Goal: Task Accomplishment & Management: Complete application form

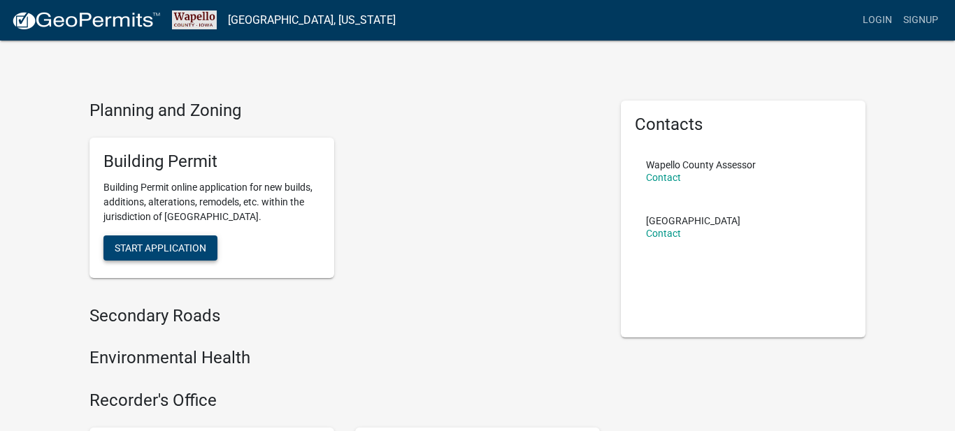
click at [160, 244] on span "Start Application" at bounding box center [161, 247] width 92 height 11
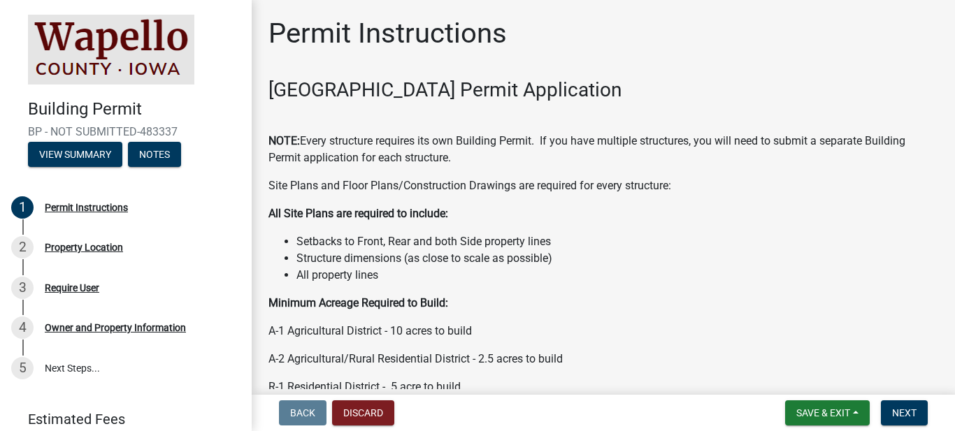
click at [749, 262] on li "Structure dimensions (as close to scale as possible)" at bounding box center [617, 258] width 642 height 17
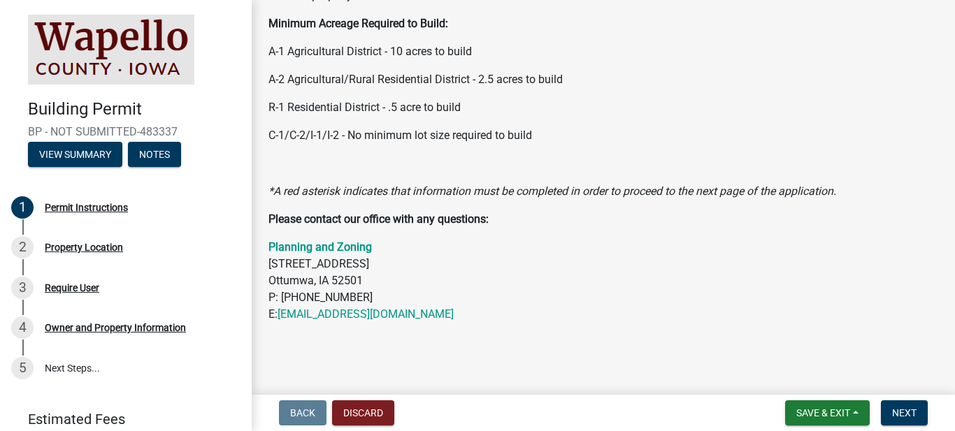
scroll to position [307, 0]
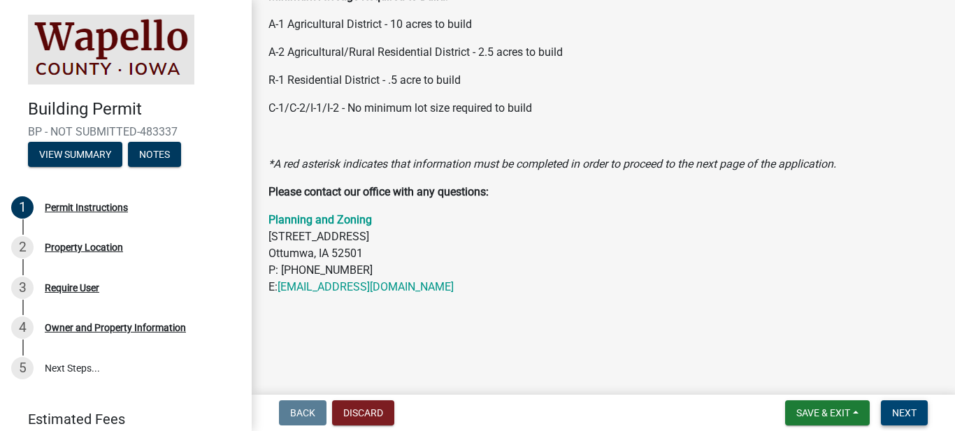
click at [896, 412] on span "Next" at bounding box center [904, 413] width 24 height 11
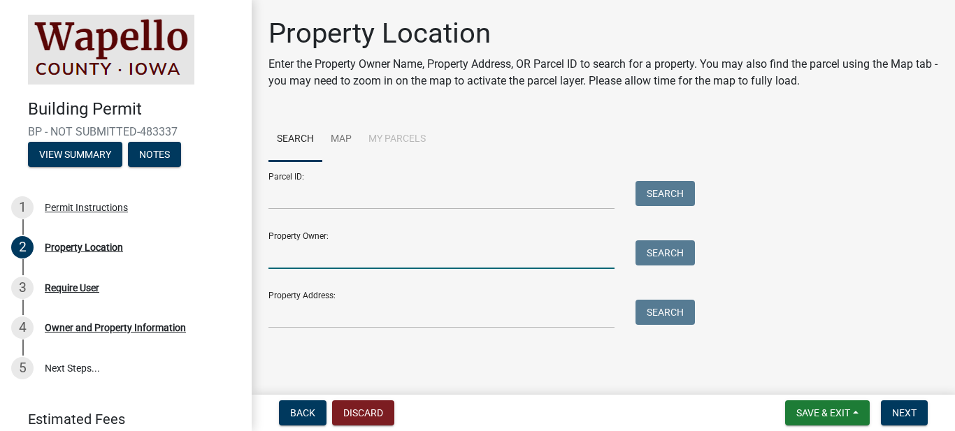
click at [314, 261] on input "Property Owner:" at bounding box center [441, 254] width 346 height 29
type input "K"
type input "Glattfelder"
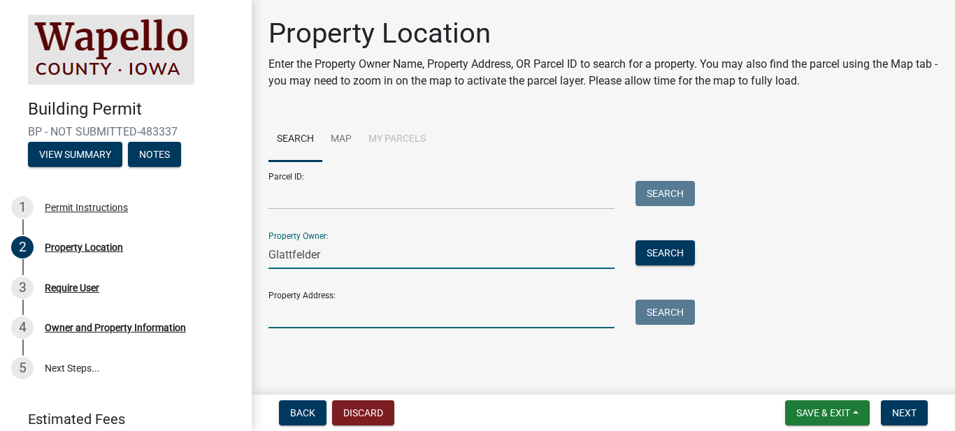
click at [275, 319] on input "Property Address:" at bounding box center [441, 314] width 346 height 29
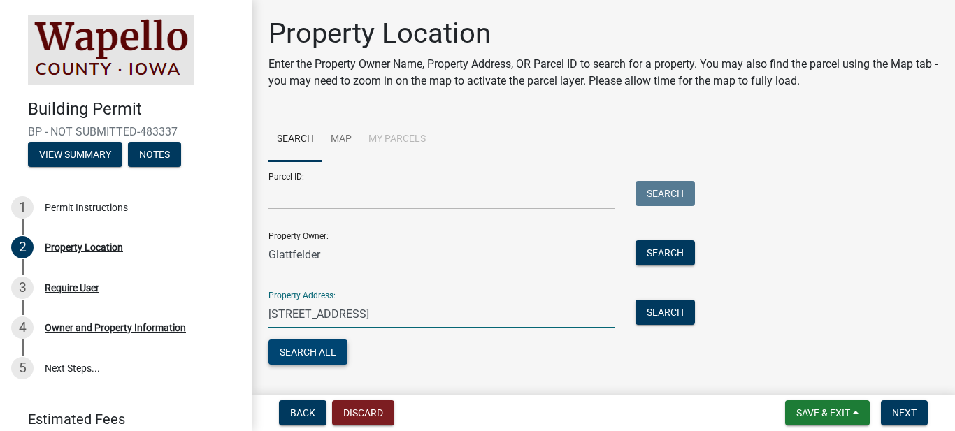
type input "[STREET_ADDRESS]"
click at [287, 358] on button "Search All" at bounding box center [307, 352] width 79 height 25
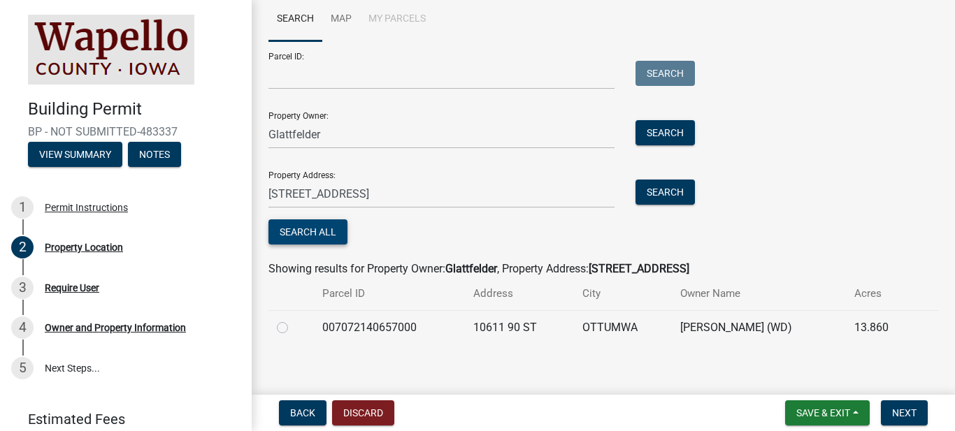
scroll to position [130, 0]
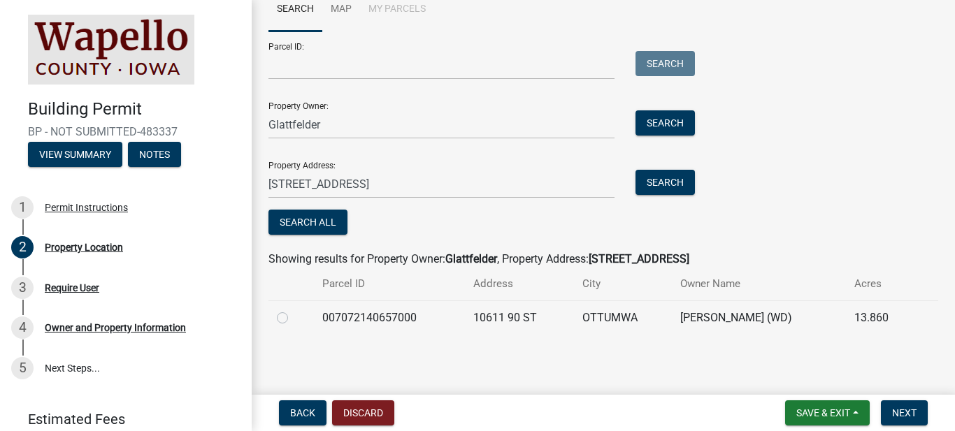
click at [294, 310] on label at bounding box center [294, 310] width 0 height 0
click at [294, 319] on input "radio" at bounding box center [298, 314] width 9 height 9
radio input "true"
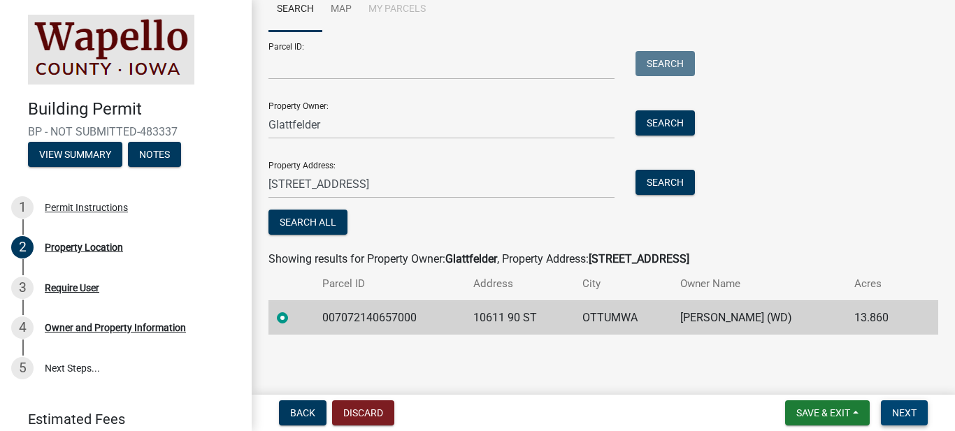
click at [898, 415] on span "Next" at bounding box center [904, 413] width 24 height 11
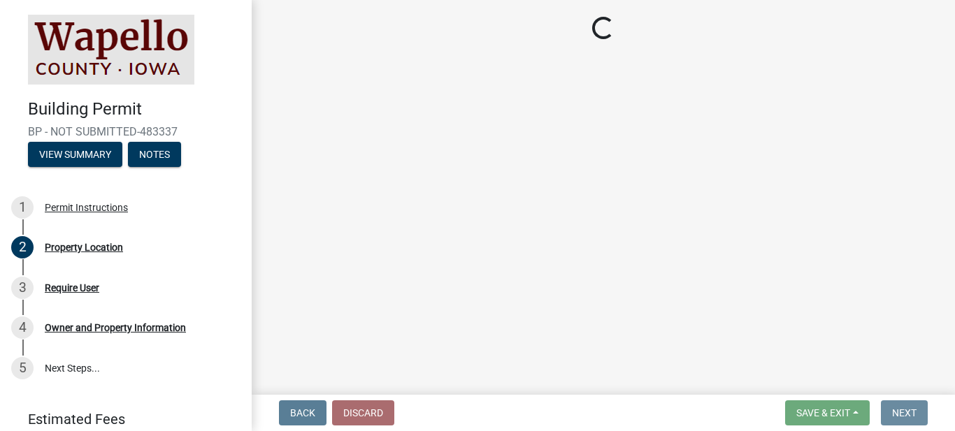
scroll to position [0, 0]
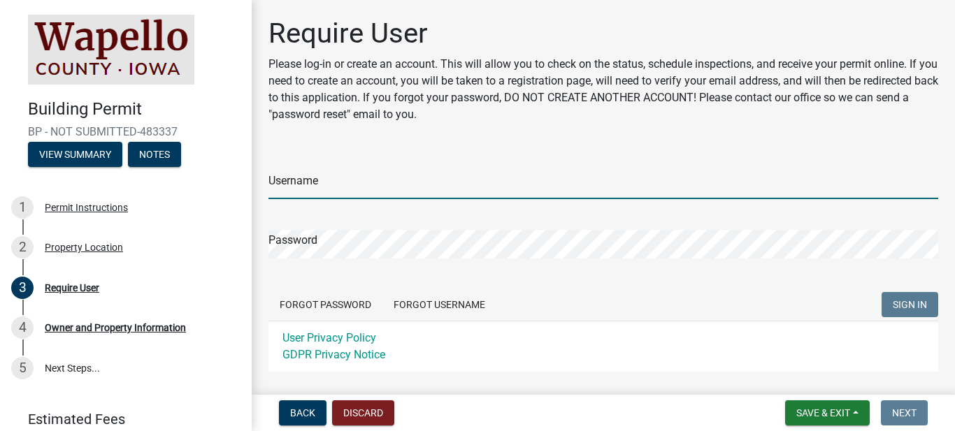
click at [305, 181] on input "Username" at bounding box center [603, 185] width 670 height 29
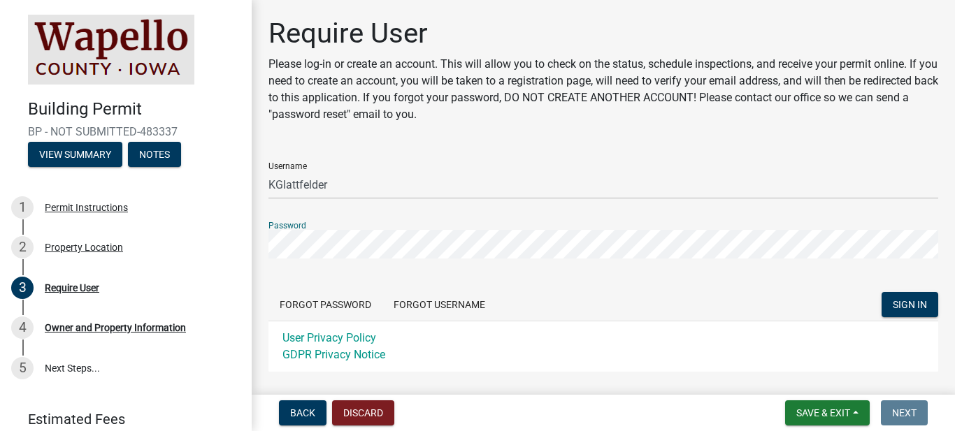
click at [668, 22] on h1 "Require User" at bounding box center [603, 34] width 670 height 34
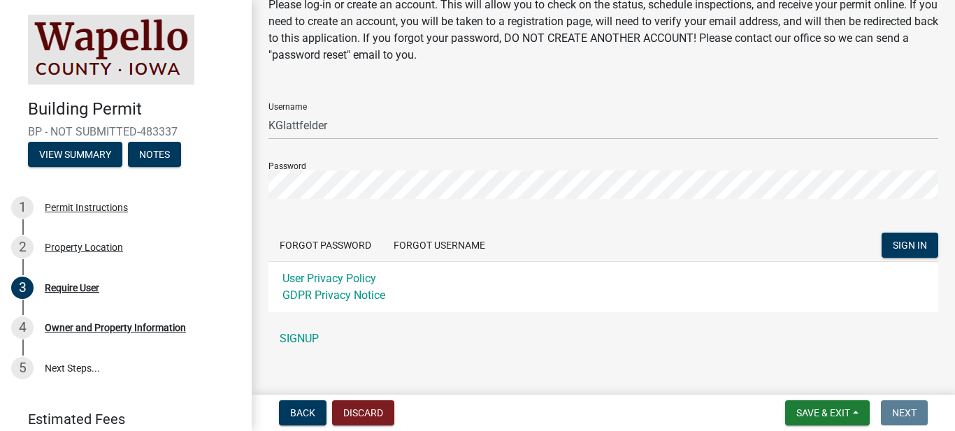
scroll to position [78, 0]
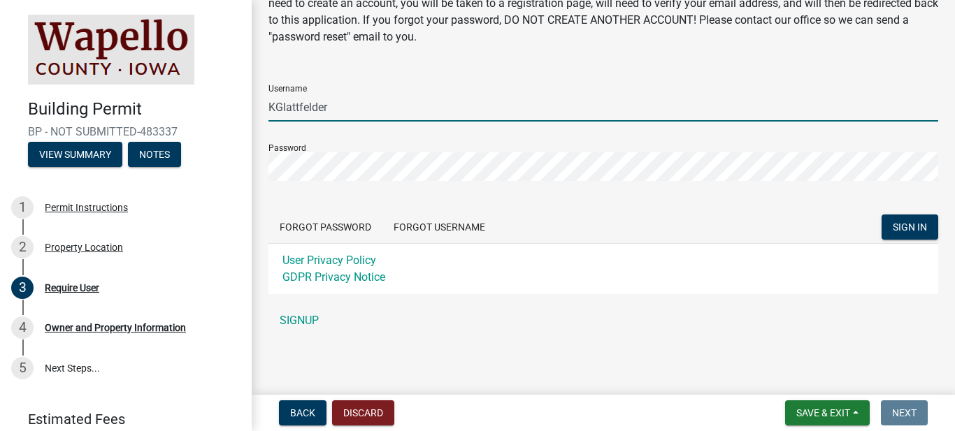
click at [343, 106] on input "KGlattfelder" at bounding box center [603, 107] width 670 height 29
click at [332, 110] on input "KGlattfelder" at bounding box center [603, 107] width 670 height 29
type input "K"
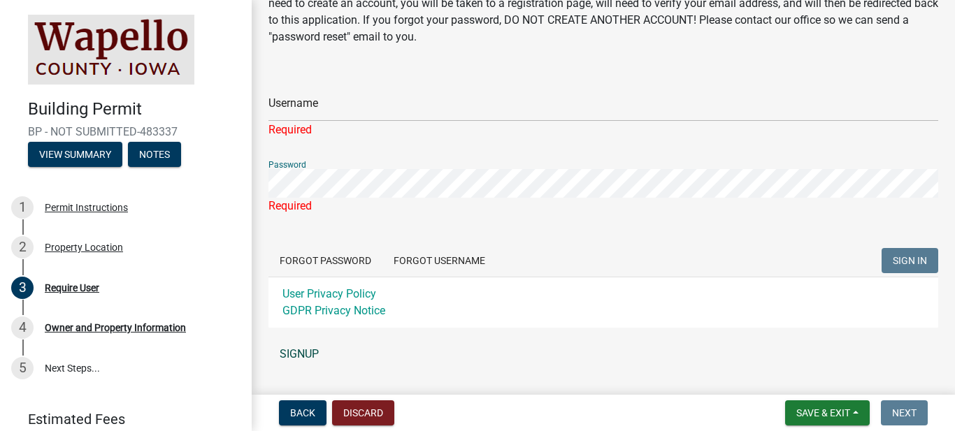
click at [311, 351] on link "SIGNUP" at bounding box center [603, 354] width 670 height 28
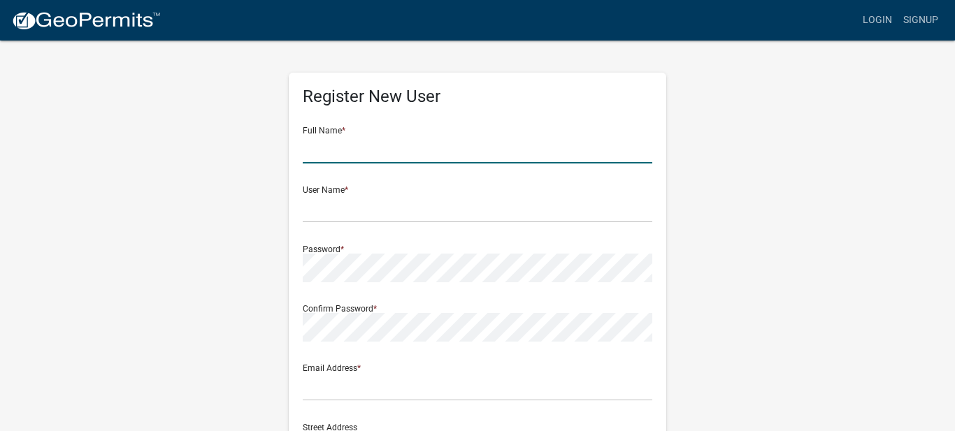
click at [327, 155] on input "text" at bounding box center [478, 149] width 350 height 29
type input "[PERSON_NAME]"
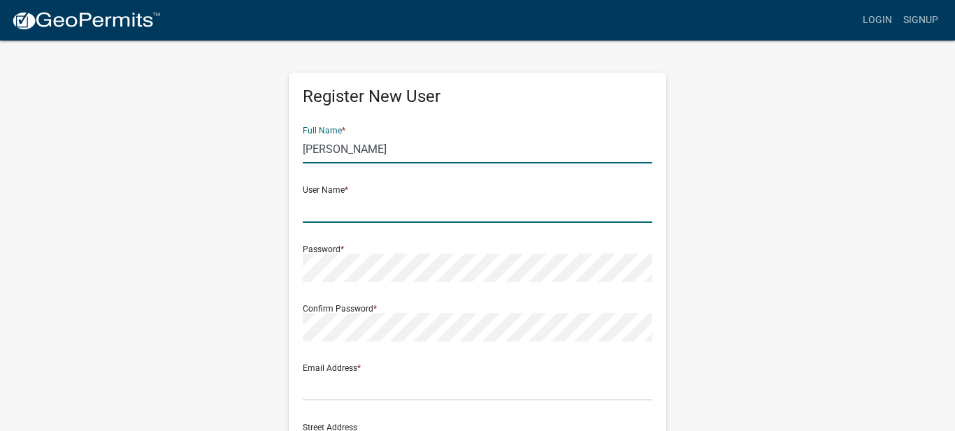
click at [317, 213] on input "text" at bounding box center [478, 208] width 350 height 29
type input "KGlattfelder"
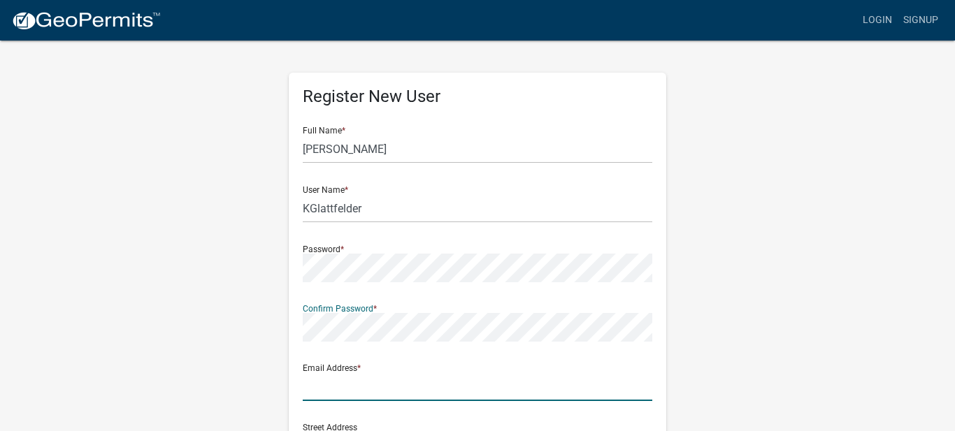
click at [318, 392] on input "text" at bounding box center [478, 387] width 350 height 29
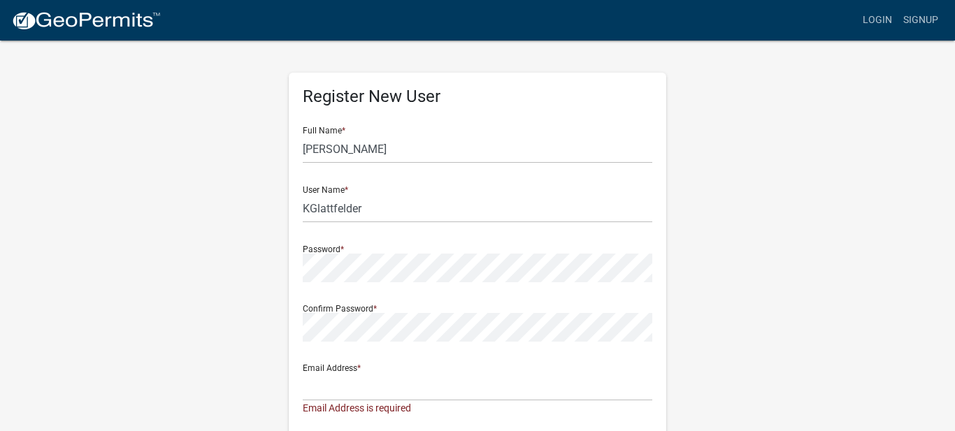
click at [794, 303] on div "Register New User Full Name * Kenneth Glattfelder User Name * KGlattfelder Pass…" at bounding box center [477, 420] width 797 height 763
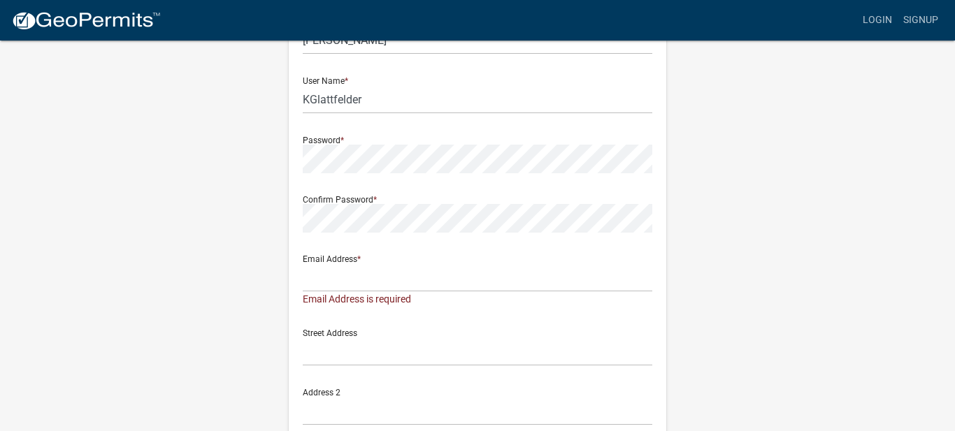
scroll to position [112, 0]
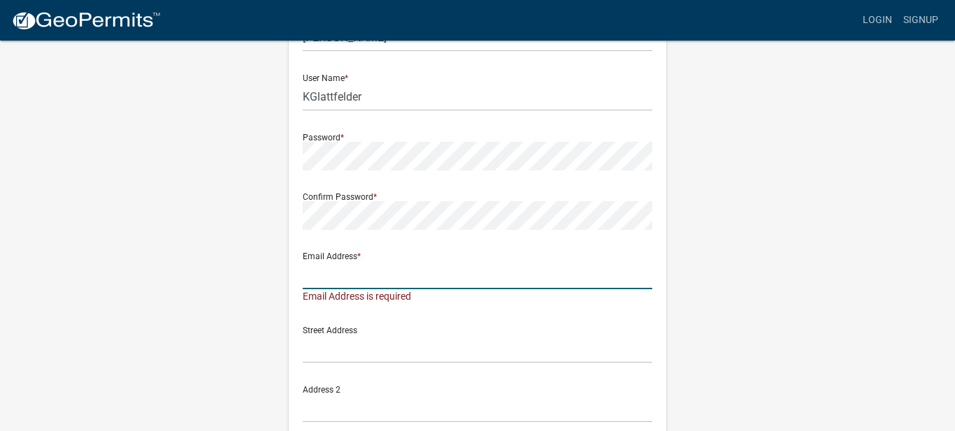
click at [331, 285] on input "text" at bounding box center [478, 275] width 350 height 29
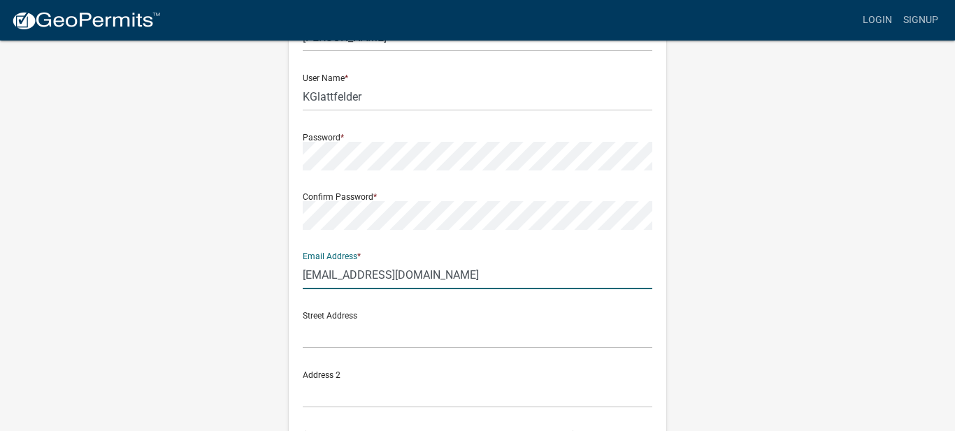
type input "jhnicholson56@gmail.com"
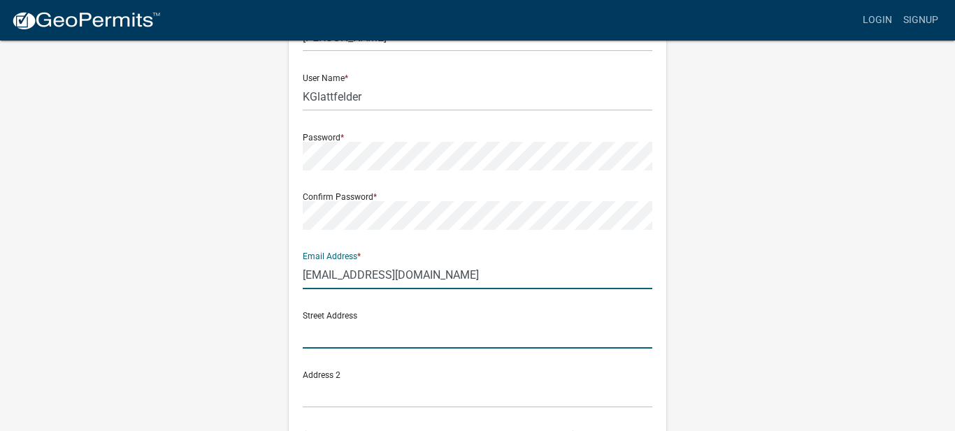
click at [331, 339] on input "text" at bounding box center [478, 334] width 350 height 29
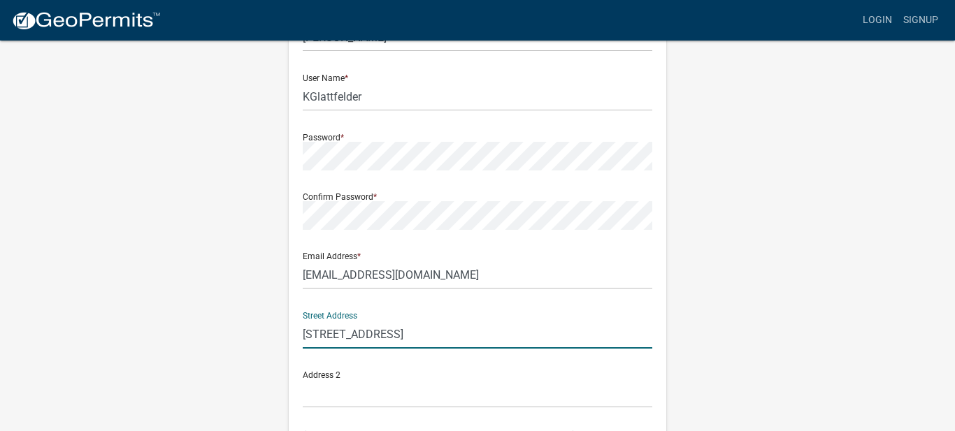
type input "[STREET_ADDRESS]"
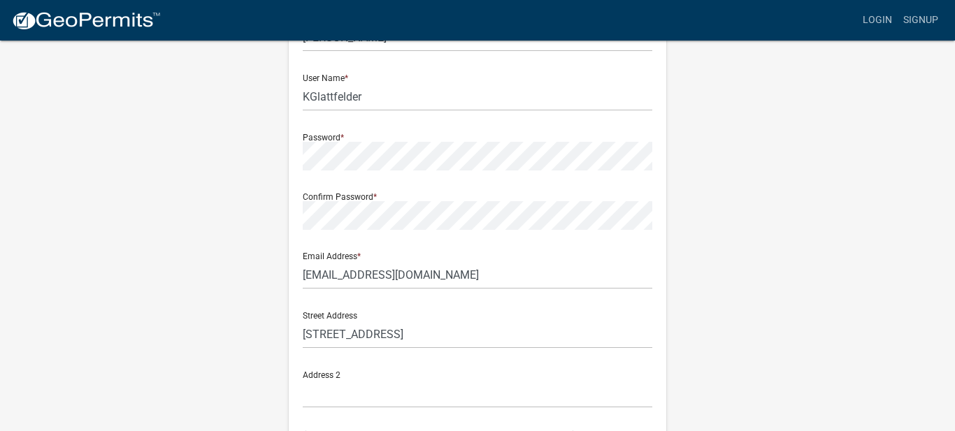
click at [879, 359] on wm-register-view "more_horiz Login Signup Register New User Full Name * Kenneth Glattfelder User …" at bounding box center [477, 281] width 955 height 787
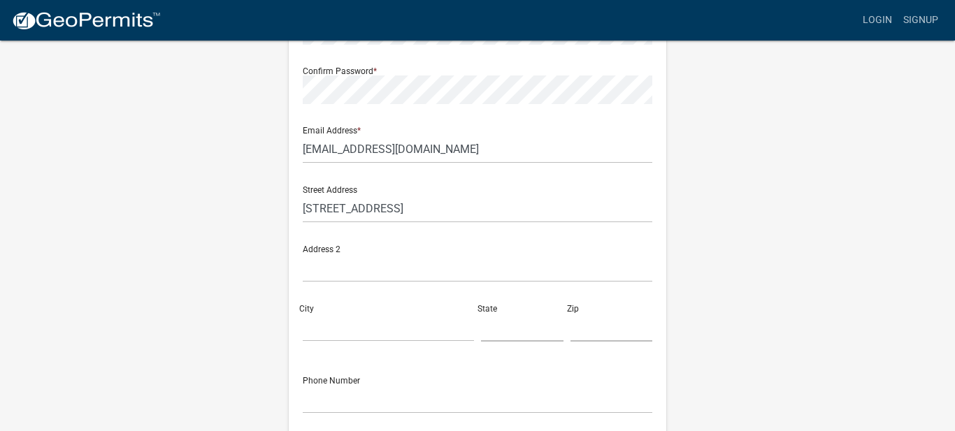
scroll to position [252, 0]
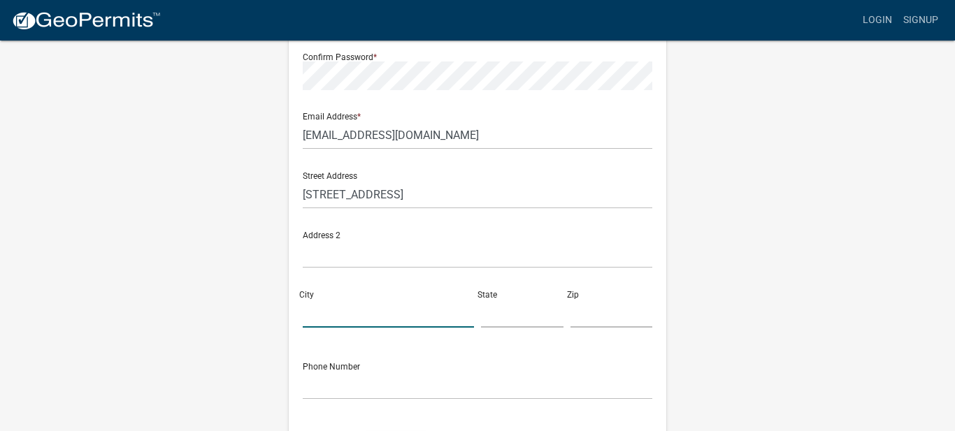
click at [348, 319] on input "City" at bounding box center [388, 313] width 171 height 29
type input "Ottumwa"
click at [493, 319] on input "text" at bounding box center [522, 313] width 82 height 29
type input "[US_STATE]"
click at [580, 320] on input "text" at bounding box center [611, 313] width 82 height 29
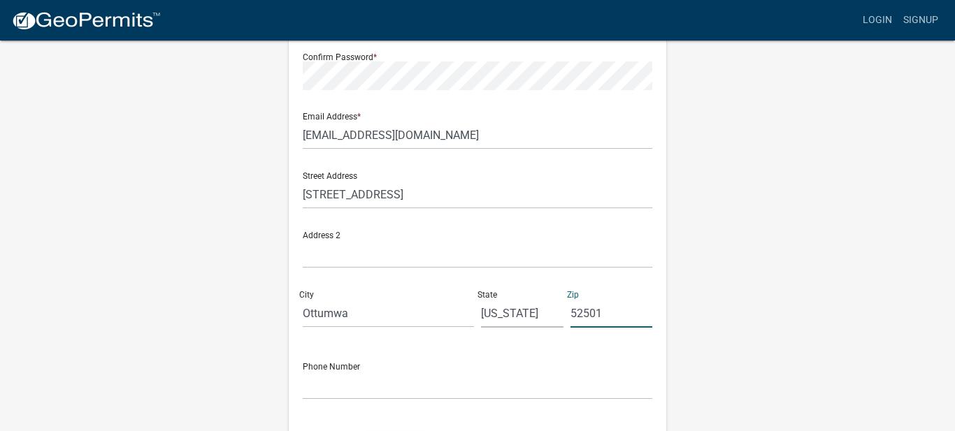
type input "52501"
click at [317, 391] on input "text" at bounding box center [478, 385] width 350 height 29
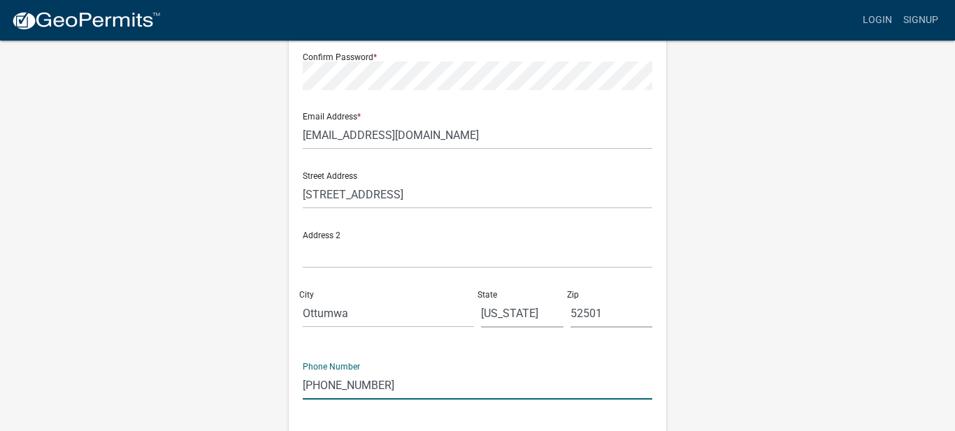
type input "641-777-5969"
click at [870, 326] on div "Register New User Full Name * Kenneth Glattfelder User Name * KGlattfelder Pass…" at bounding box center [477, 161] width 797 height 748
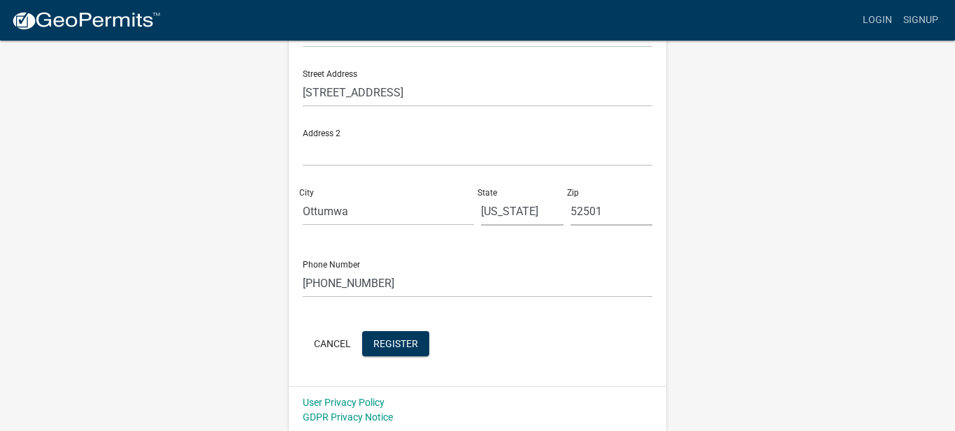
scroll to position [356, 0]
click at [868, 241] on div "Register New User Full Name * Kenneth Glattfelder User Name * KGlattfelder Pass…" at bounding box center [477, 57] width 797 height 748
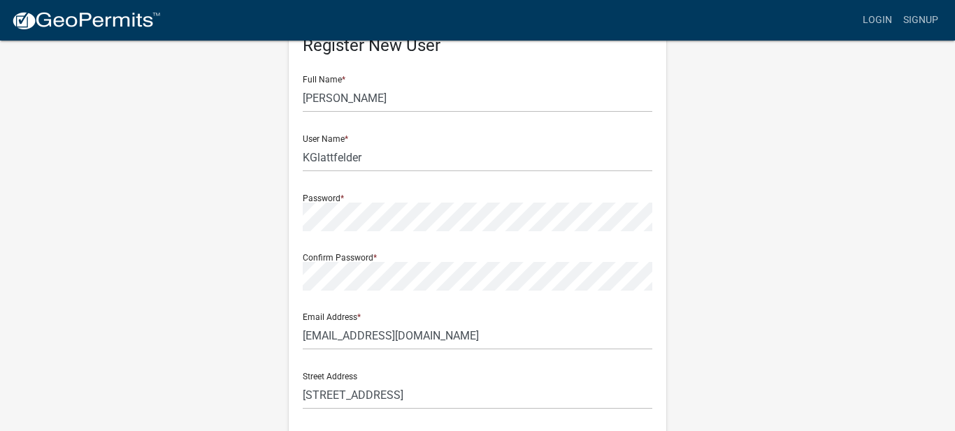
scroll to position [48, 0]
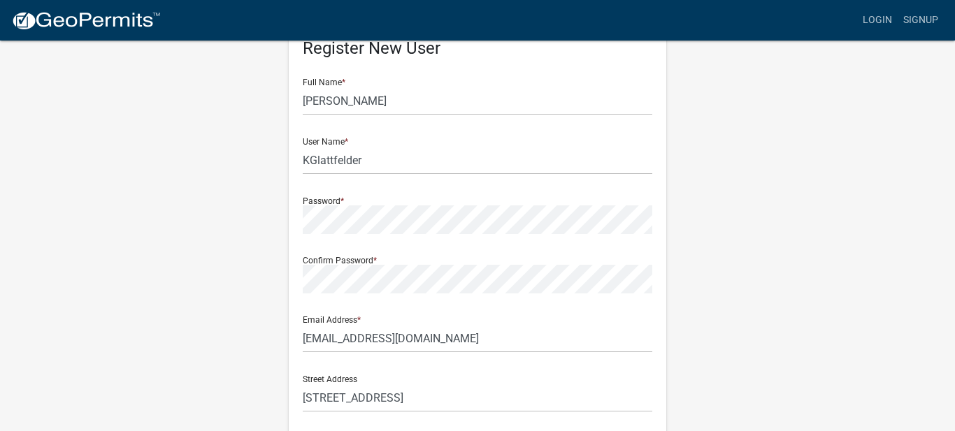
click at [742, 227] on div "Register New User Full Name * Kenneth Glattfelder User Name * KGlattfelder Pass…" at bounding box center [477, 365] width 797 height 748
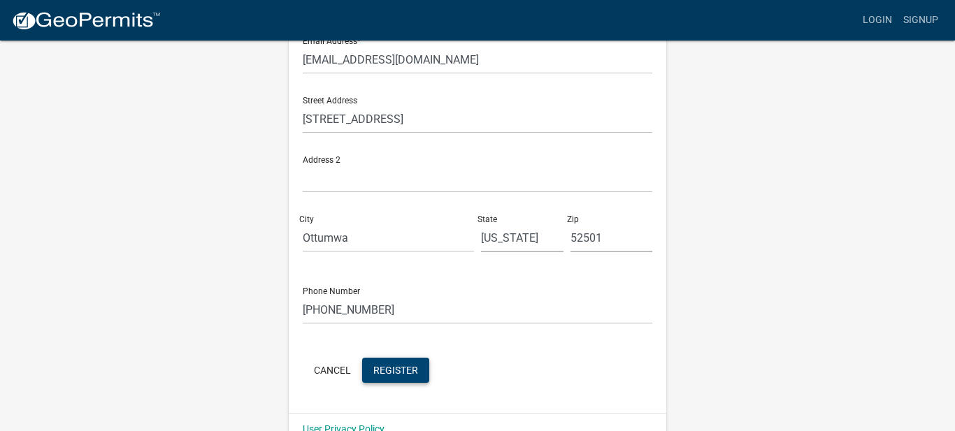
scroll to position [356, 0]
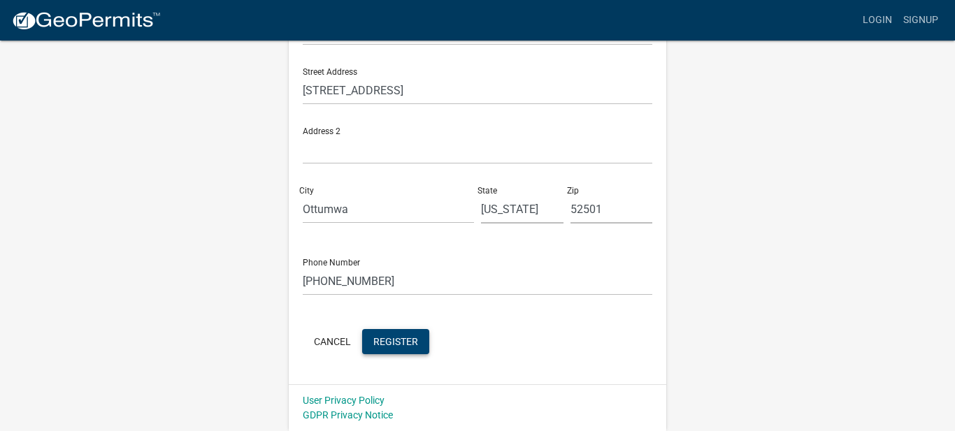
click at [406, 338] on span "Register" at bounding box center [395, 341] width 45 height 11
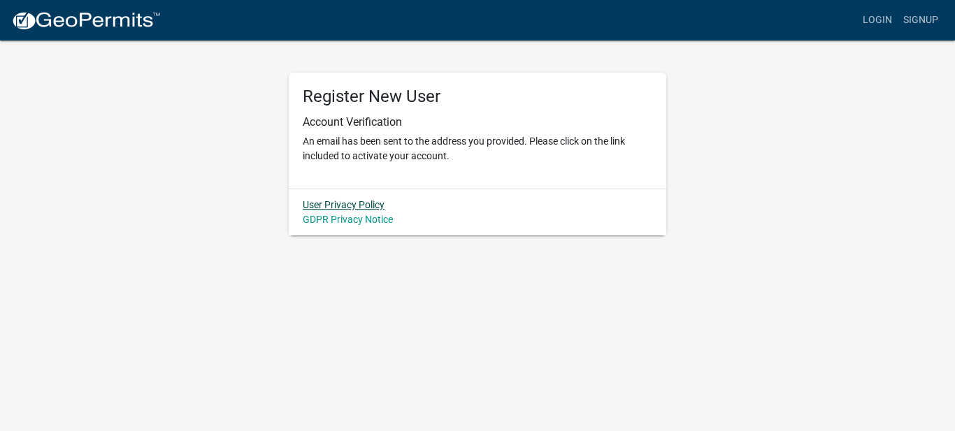
click at [359, 201] on link "User Privacy Policy" at bounding box center [344, 204] width 82 height 11
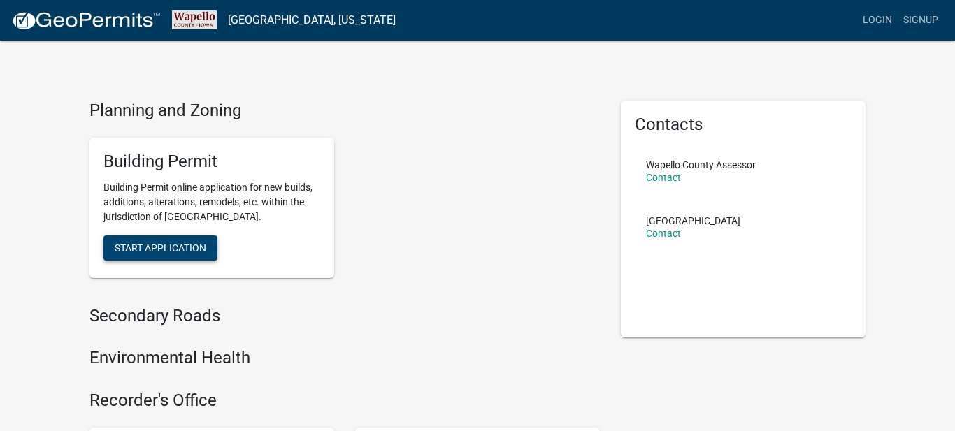
click at [192, 248] on span "Start Application" at bounding box center [161, 247] width 92 height 11
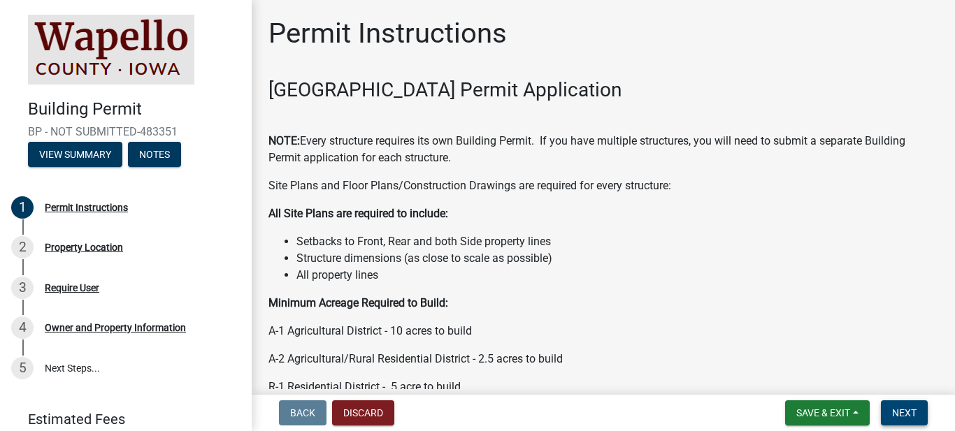
click at [905, 408] on span "Next" at bounding box center [904, 413] width 24 height 11
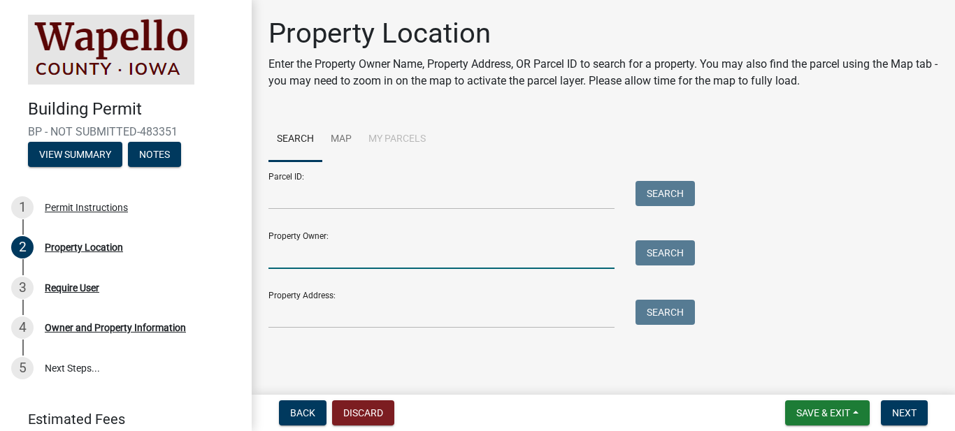
click at [322, 253] on input "Property Owner:" at bounding box center [441, 254] width 346 height 29
type input "Glattfelder"
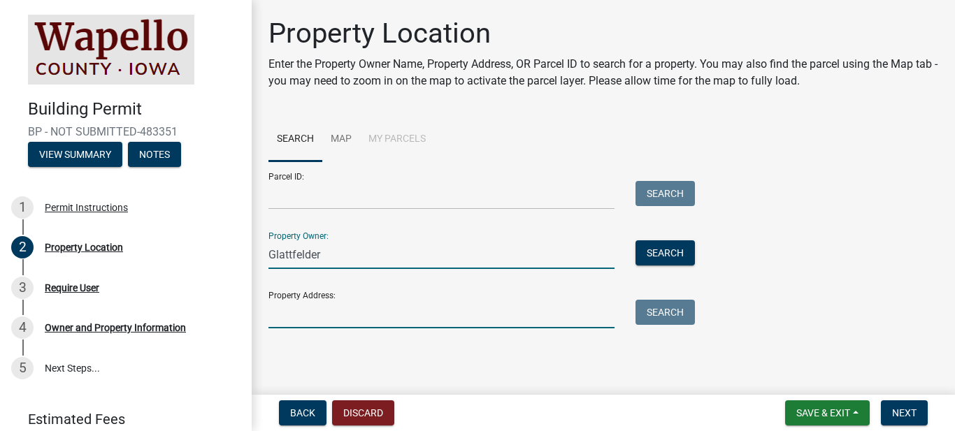
click at [309, 324] on input "Property Address:" at bounding box center [441, 314] width 346 height 29
type input "[STREET_ADDRESS]"
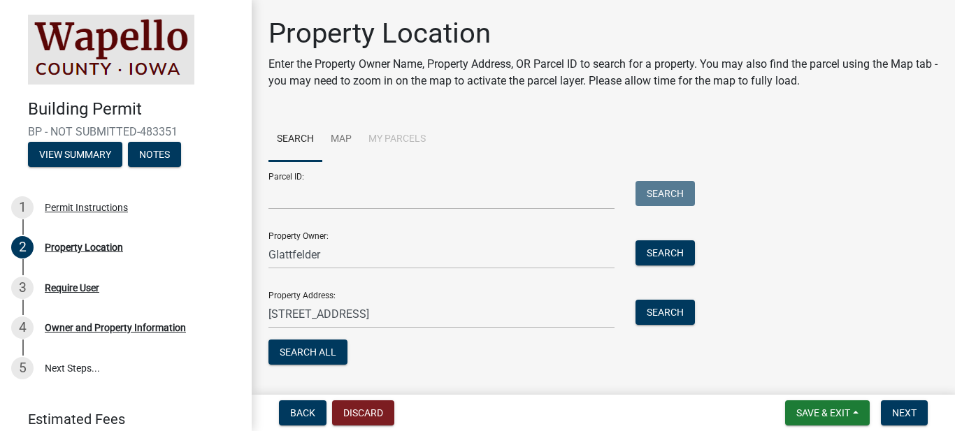
click at [846, 354] on div "Parcel ID: Search Property Owner: Glattfelder Search Property Address: [STREET_…" at bounding box center [603, 264] width 670 height 207
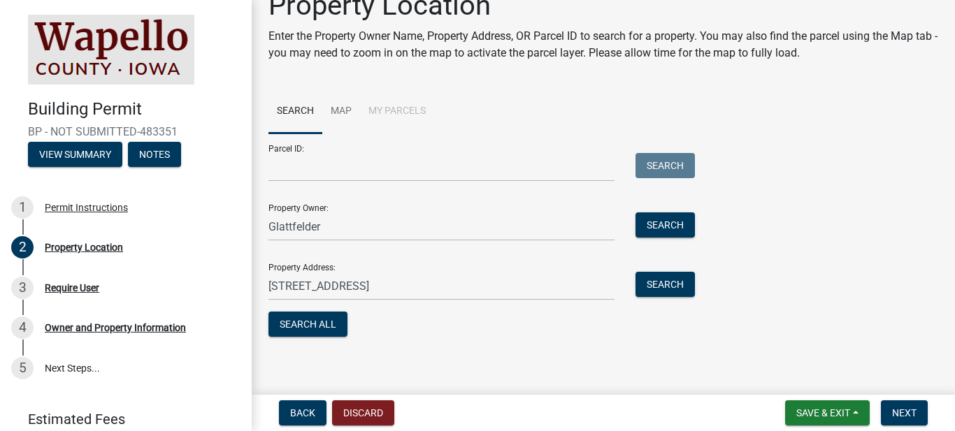
scroll to position [34, 0]
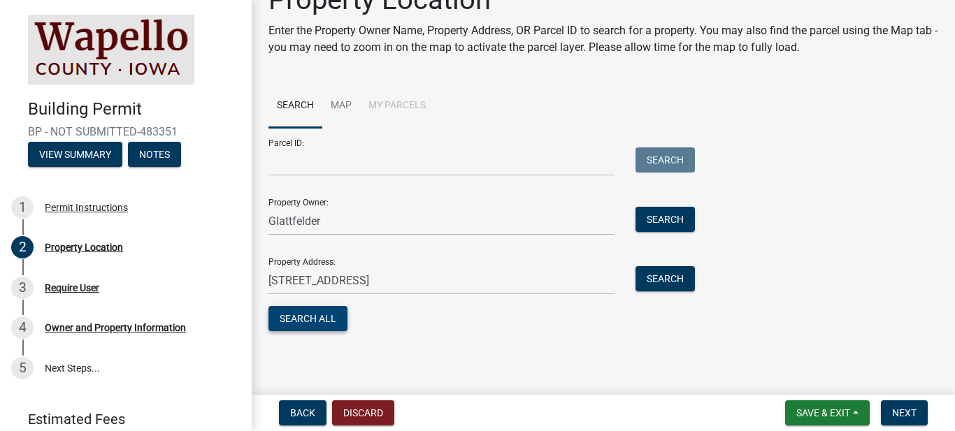
click at [326, 320] on button "Search All" at bounding box center [307, 318] width 79 height 25
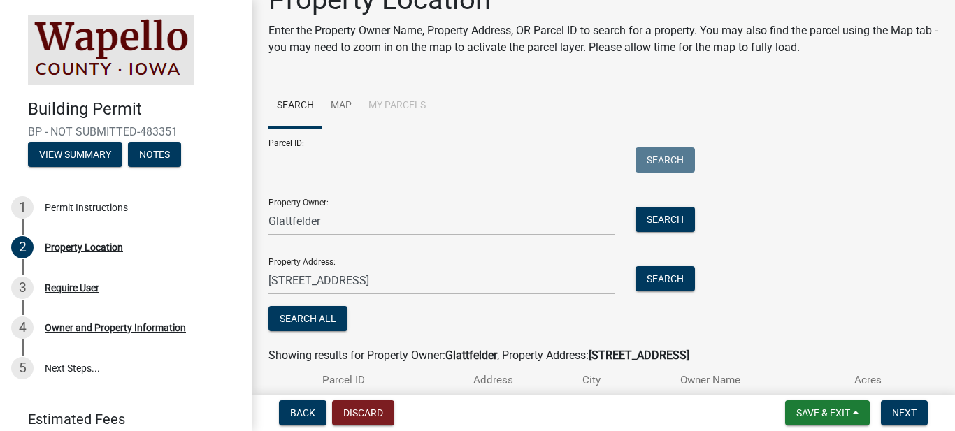
click at [883, 273] on div "Parcel ID: Search Property Owner: Glattfelder Search Property Address: [STREET_…" at bounding box center [603, 231] width 670 height 207
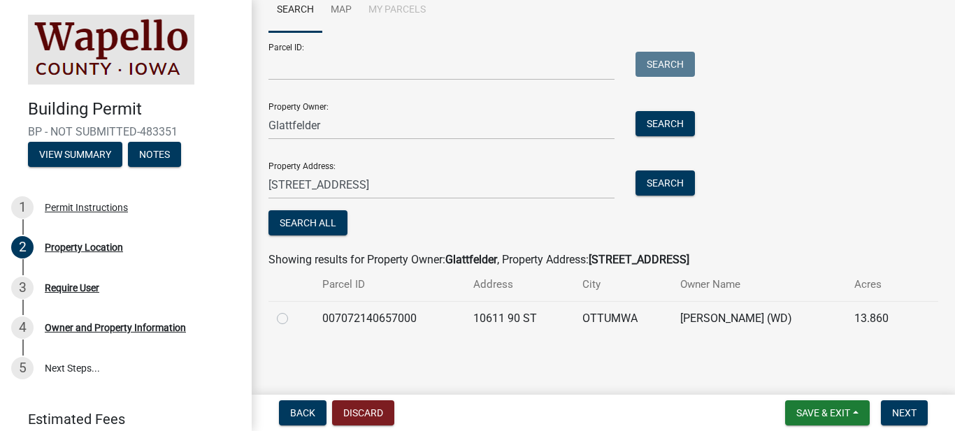
scroll to position [130, 0]
click at [294, 310] on label at bounding box center [294, 310] width 0 height 0
click at [294, 317] on input "radio" at bounding box center [298, 314] width 9 height 9
radio input "true"
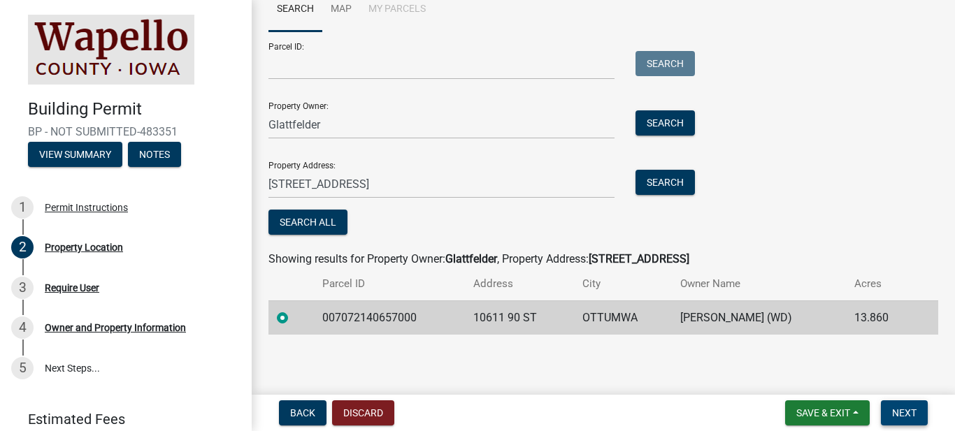
click at [911, 415] on span "Next" at bounding box center [904, 413] width 24 height 11
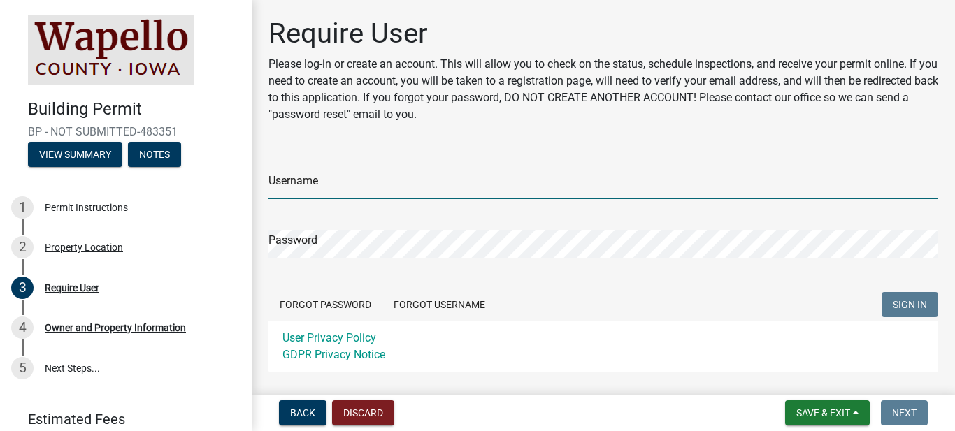
type input "KGlattfelder"
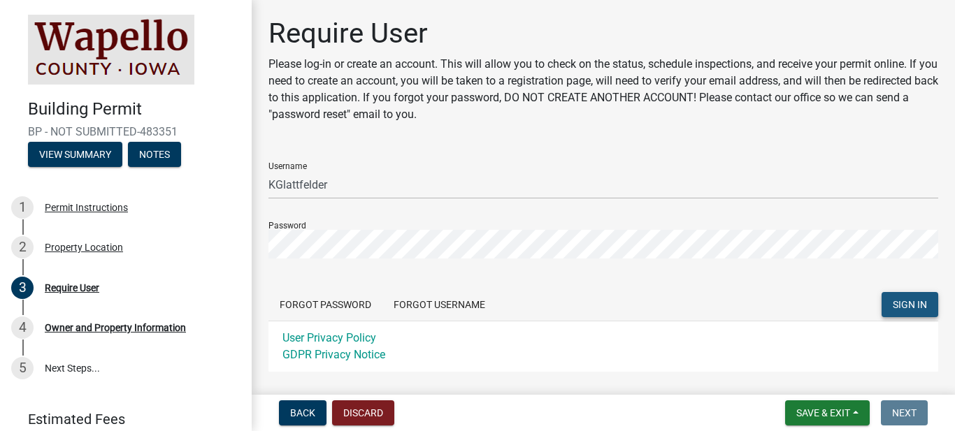
click at [907, 306] on span "SIGN IN" at bounding box center [910, 304] width 34 height 11
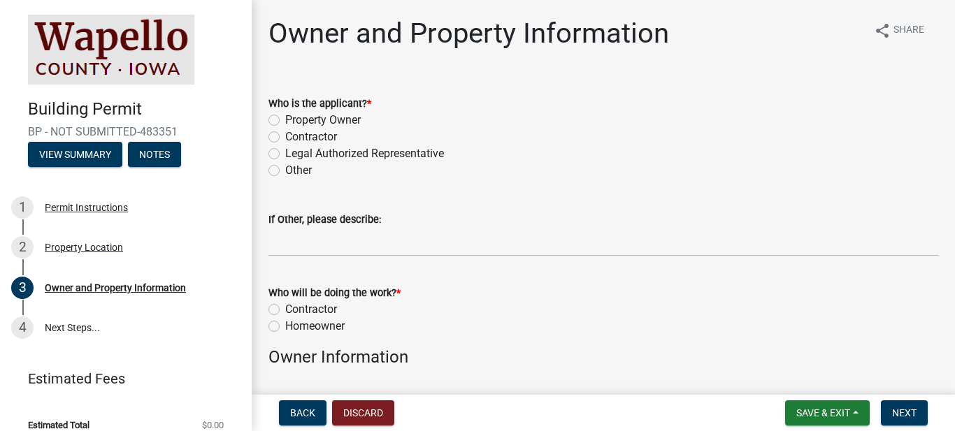
click at [285, 120] on label "Property Owner" at bounding box center [323, 120] width 76 height 17
click at [285, 120] on input "Property Owner" at bounding box center [289, 116] width 9 height 9
radio input "true"
click at [285, 309] on label "Contractor" at bounding box center [311, 309] width 52 height 17
click at [285, 309] on input "Contractor" at bounding box center [289, 305] width 9 height 9
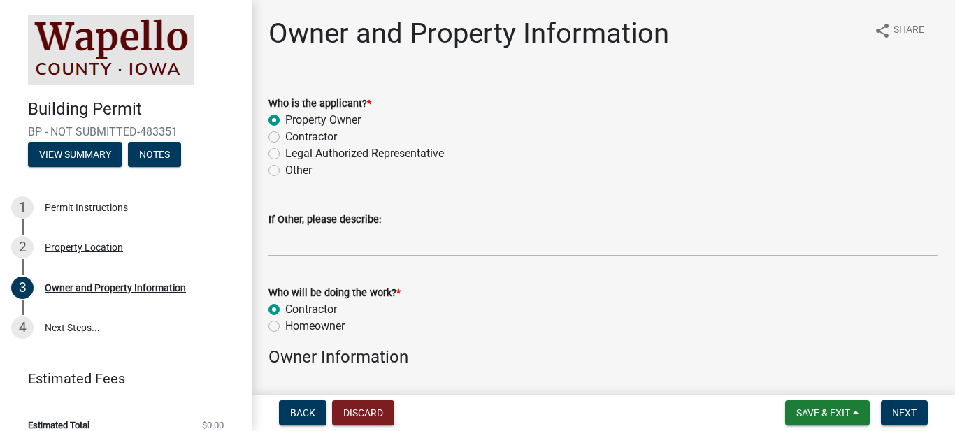
radio input "true"
click at [701, 310] on div "Contractor" at bounding box center [603, 309] width 670 height 17
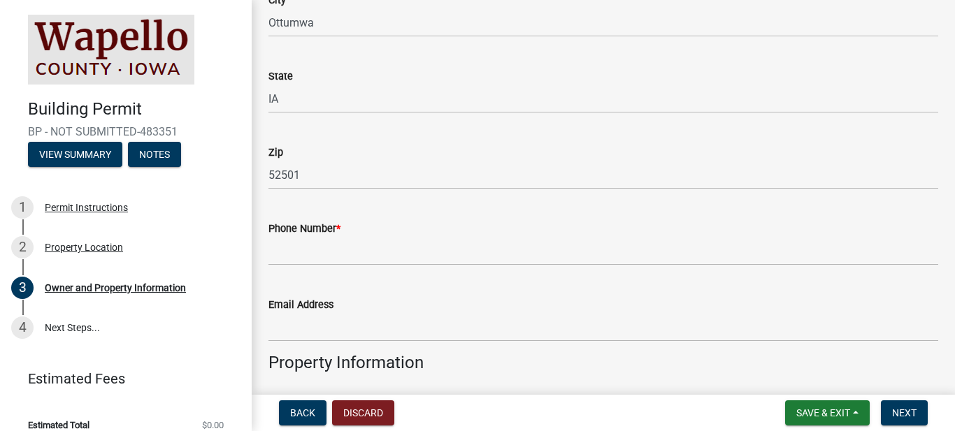
scroll to position [615, 0]
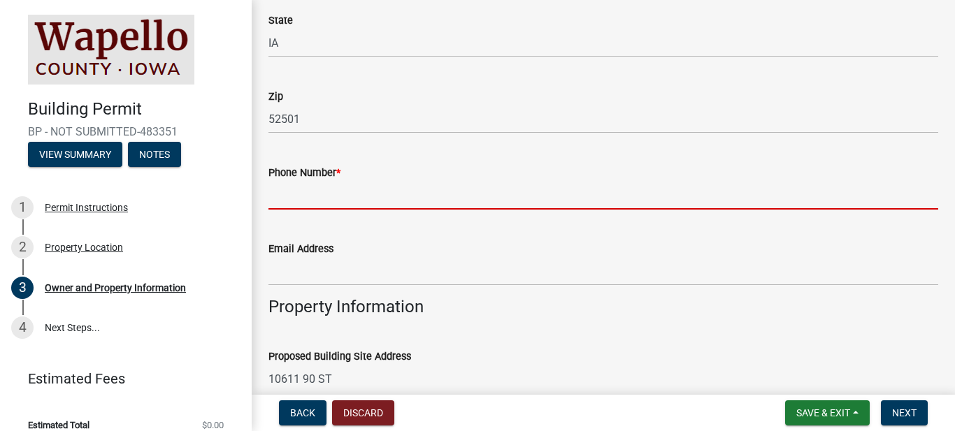
click at [287, 199] on input "Phone Number *" at bounding box center [603, 195] width 670 height 29
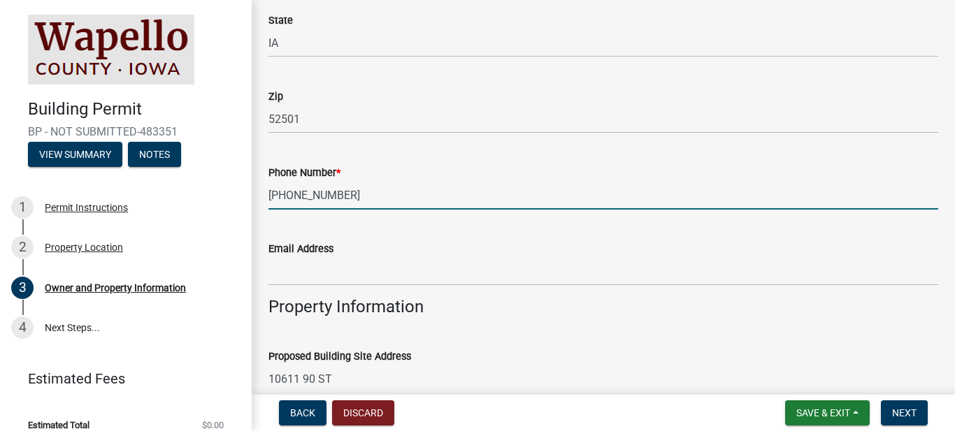
type input "[PHONE_NUMBER]"
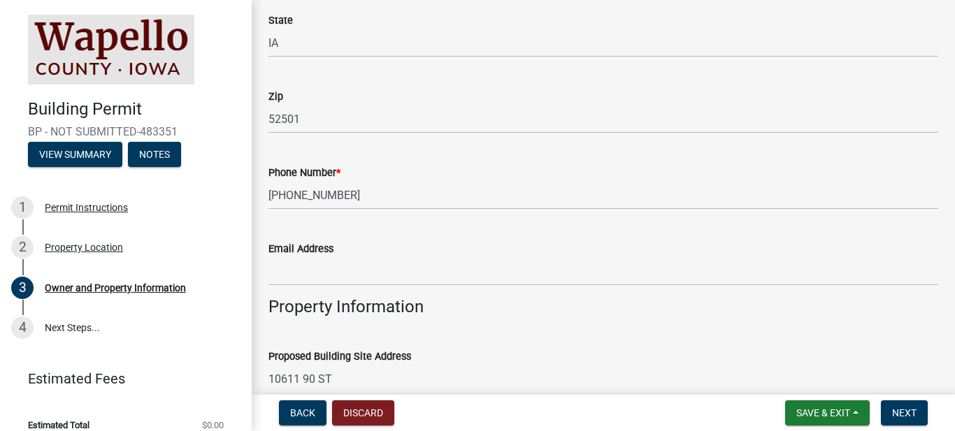
click at [529, 371] on input "10611 90 ST" at bounding box center [603, 379] width 670 height 29
click at [896, 320] on wm-data-entity-input "Property Information" at bounding box center [603, 312] width 670 height 31
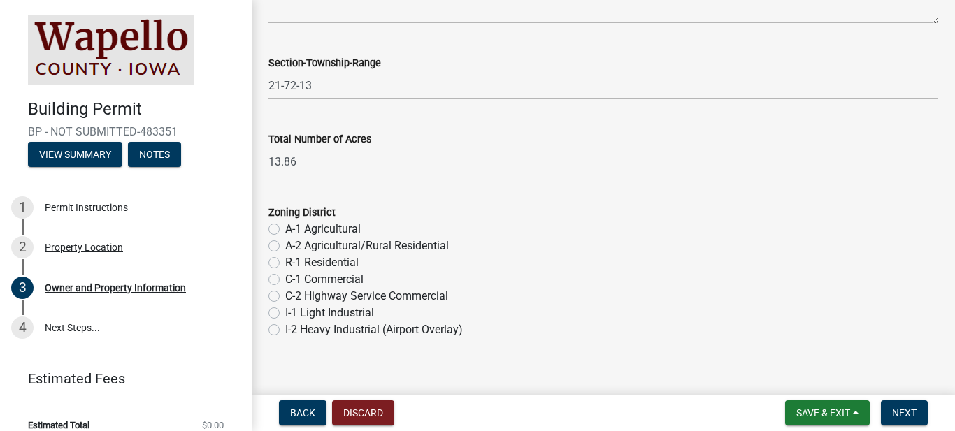
scroll to position [1191, 0]
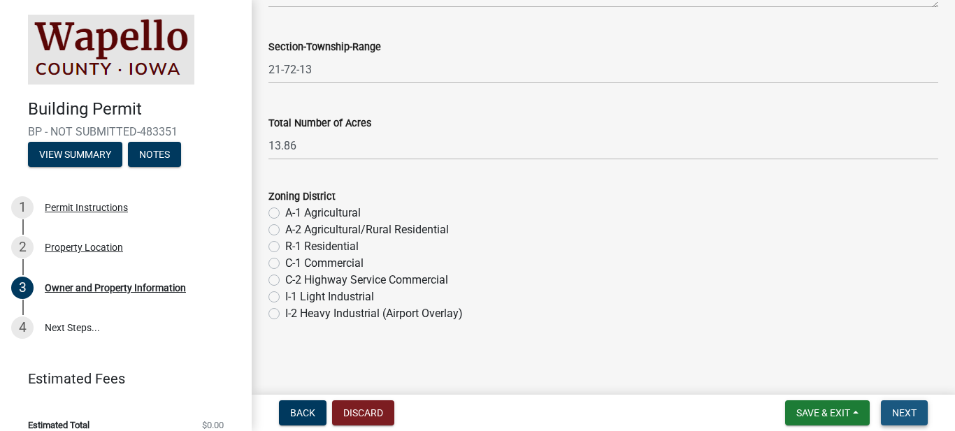
click at [902, 414] on span "Next" at bounding box center [904, 413] width 24 height 11
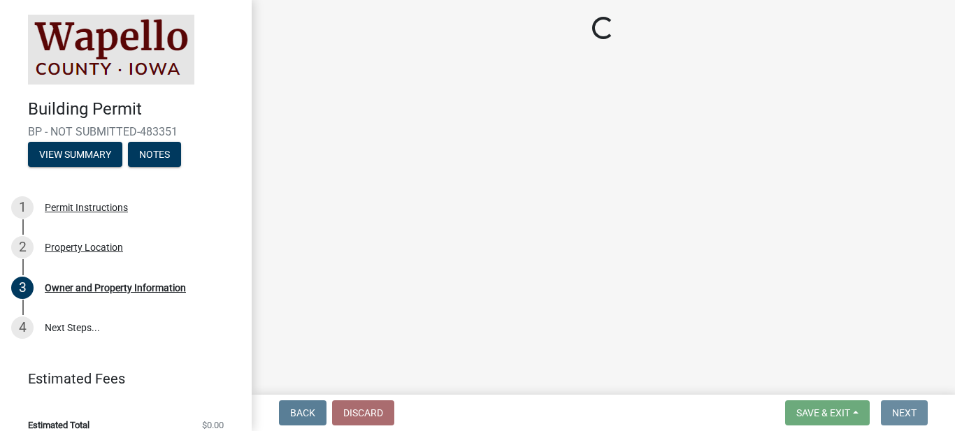
scroll to position [0, 0]
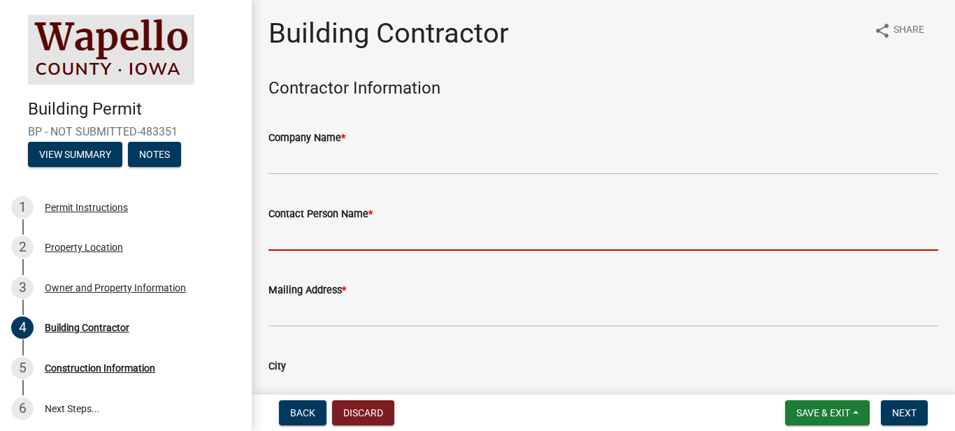
click at [282, 242] on input "Contact Person Name *" at bounding box center [603, 236] width 670 height 29
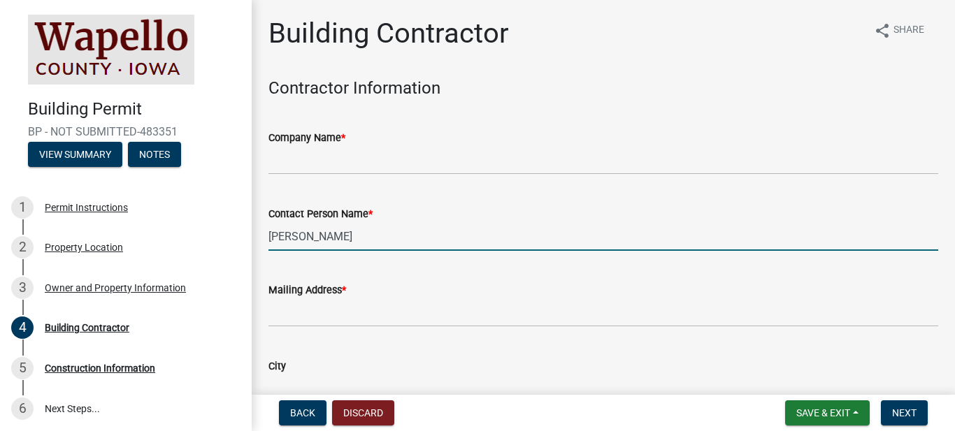
type input "[PERSON_NAME]"
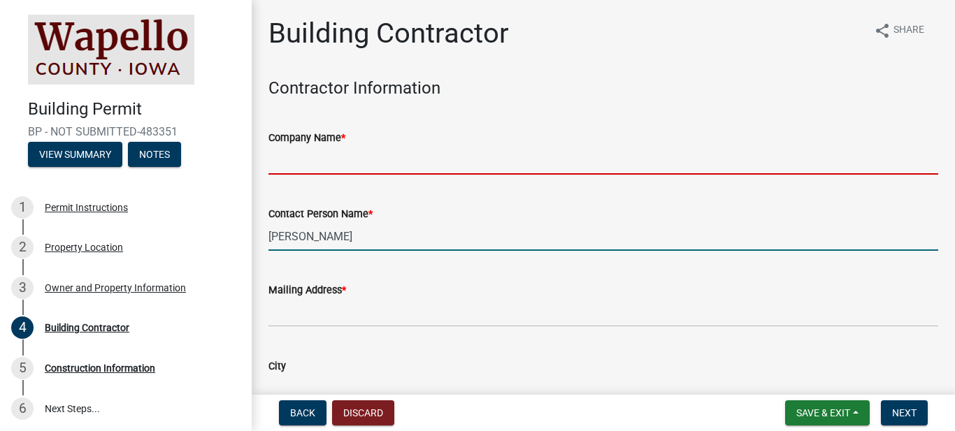
click at [281, 170] on input "Company Name *" at bounding box center [603, 160] width 670 height 29
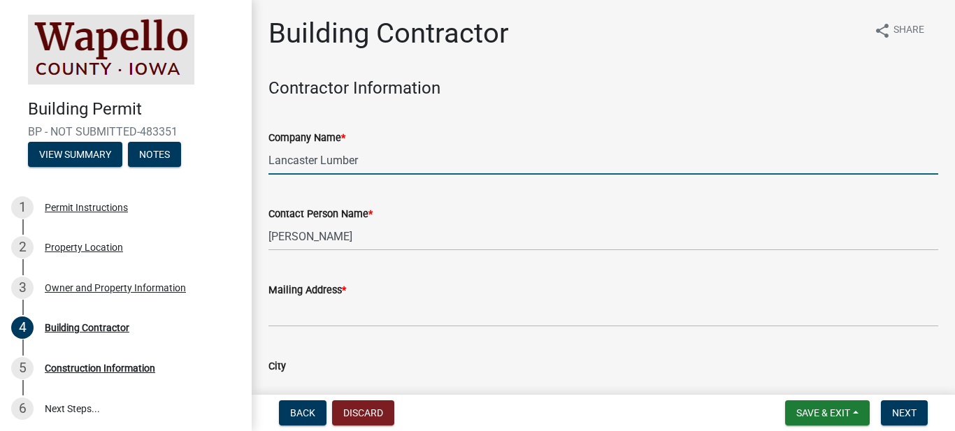
type input "Lancaster Lumber"
click at [642, 80] on h4 "Contractor Information" at bounding box center [603, 88] width 670 height 20
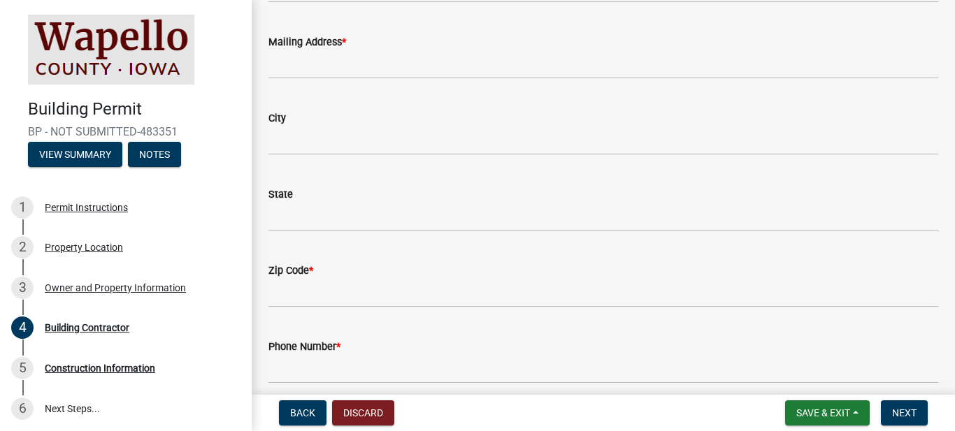
scroll to position [161, 0]
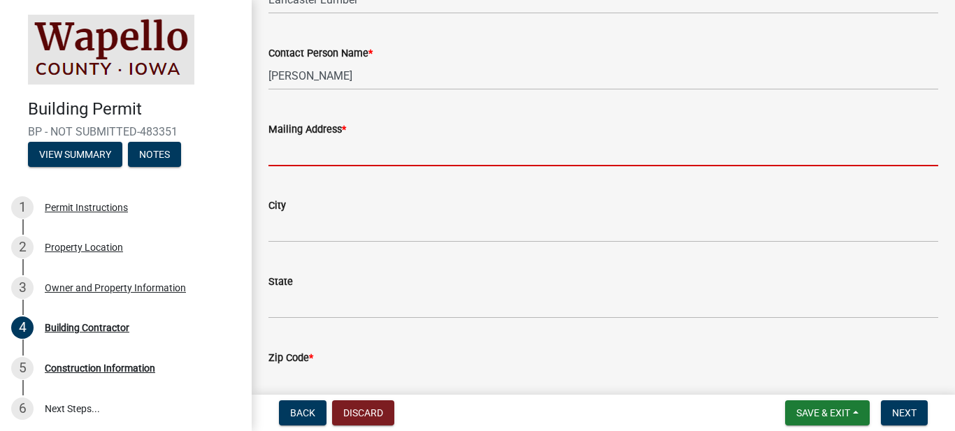
click at [298, 159] on input "Mailing Address *" at bounding box center [603, 152] width 670 height 29
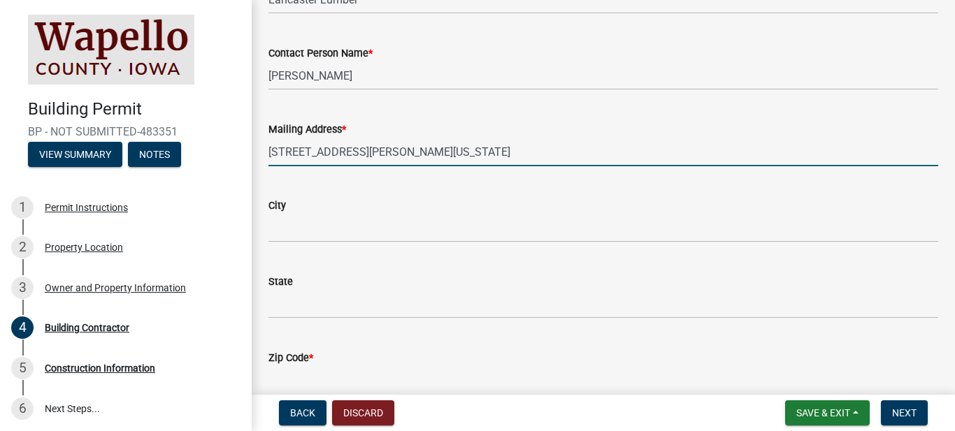
type input "[STREET_ADDRESS][PERSON_NAME][US_STATE]"
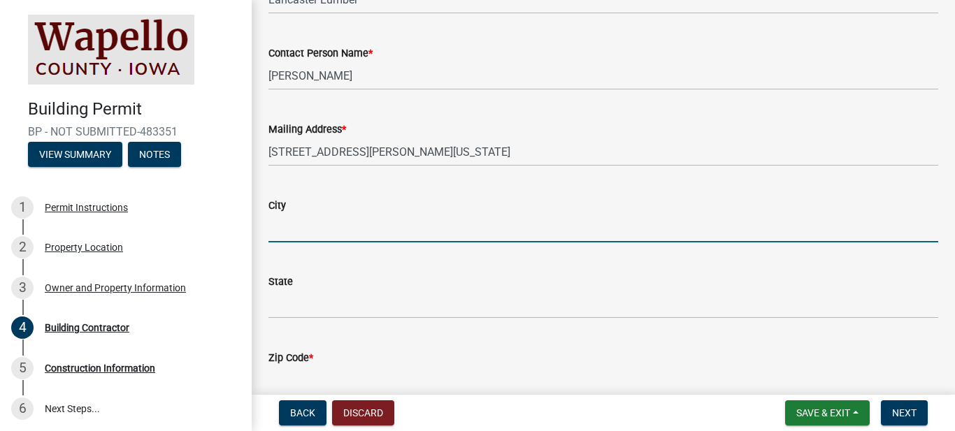
click at [277, 231] on input "City" at bounding box center [603, 228] width 670 height 29
type input "[GEOGRAPHIC_DATA]"
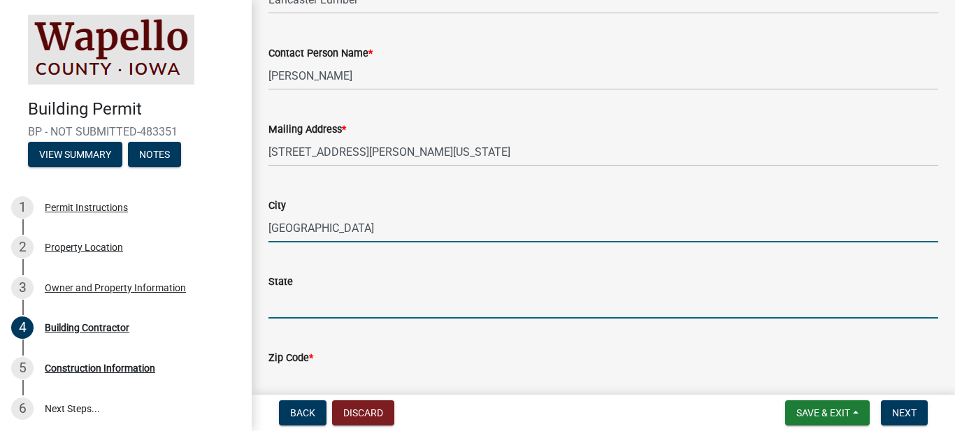
click at [278, 309] on input "State" at bounding box center [603, 304] width 670 height 29
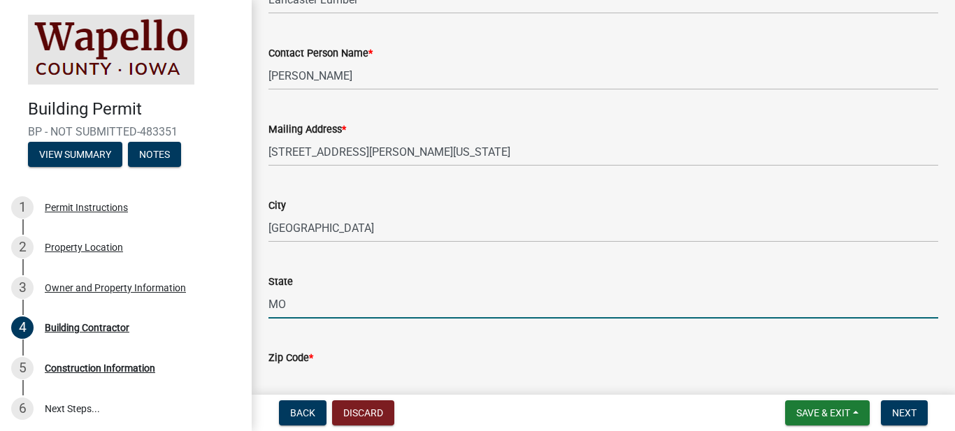
type input "MO"
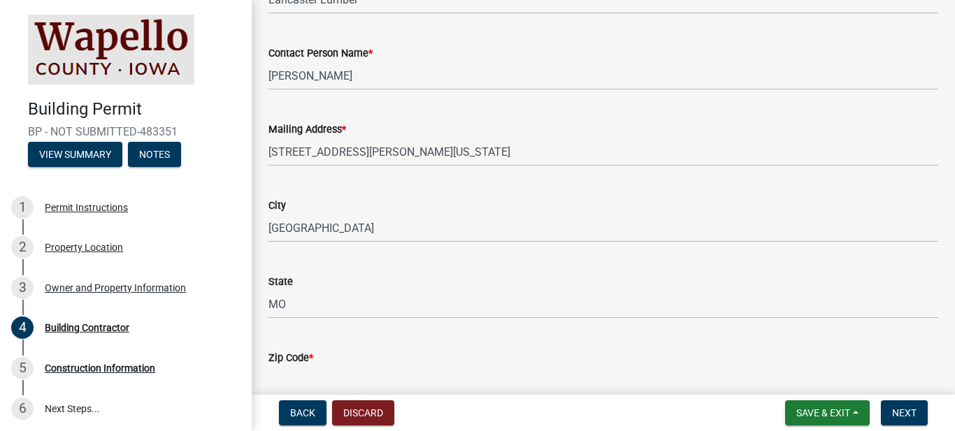
click at [954, 222] on div "Building Contractor share Share Contractor Information Company Name * Lancaster…" at bounding box center [603, 213] width 703 height 715
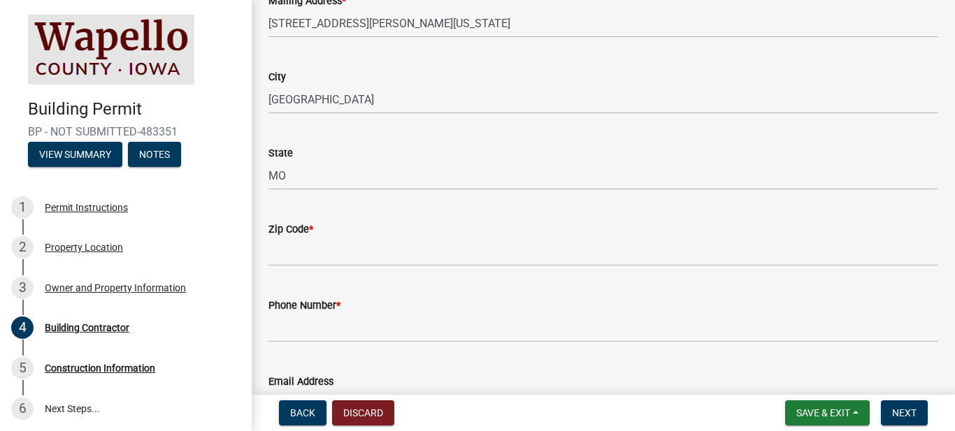
scroll to position [385, 0]
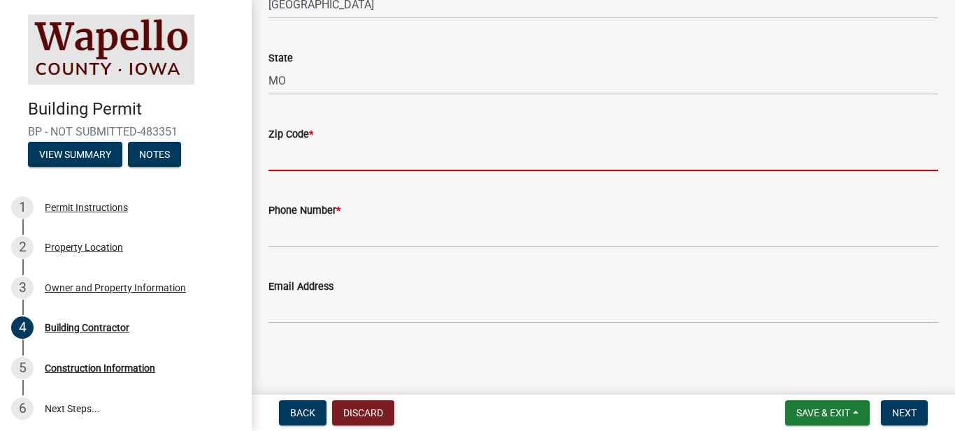
click at [333, 163] on input "Zip Code *" at bounding box center [603, 157] width 670 height 29
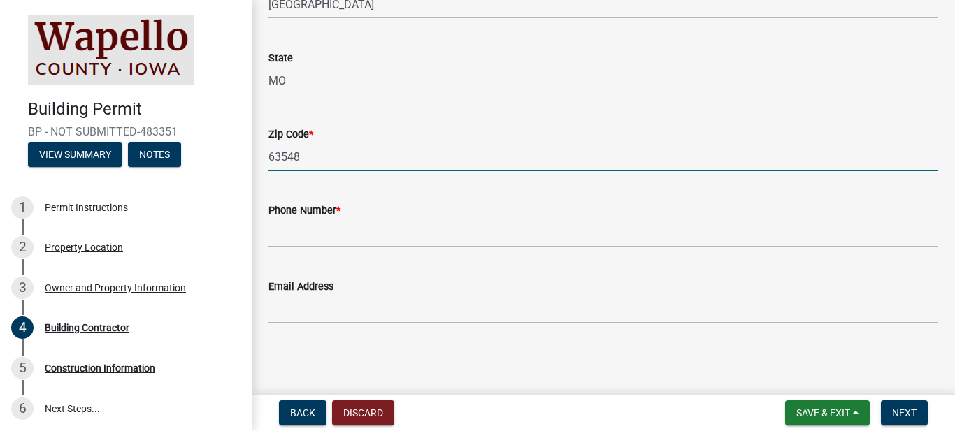
type input "63548"
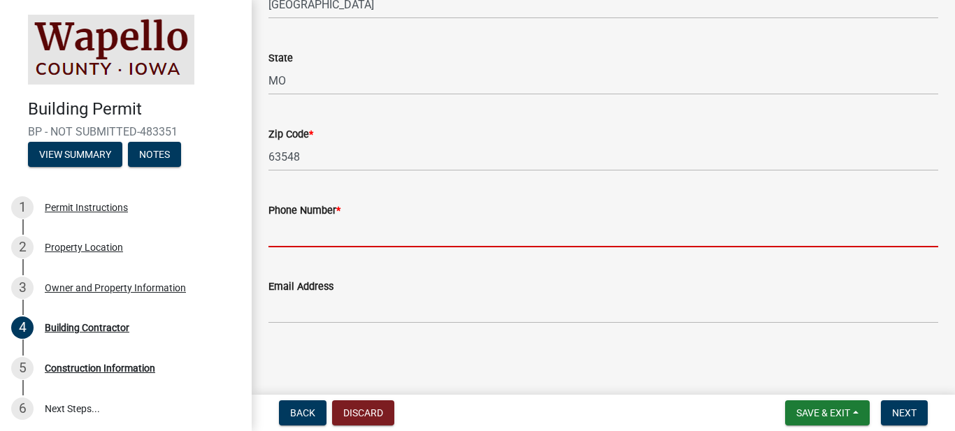
click at [286, 236] on input "Phone Number *" at bounding box center [603, 233] width 670 height 29
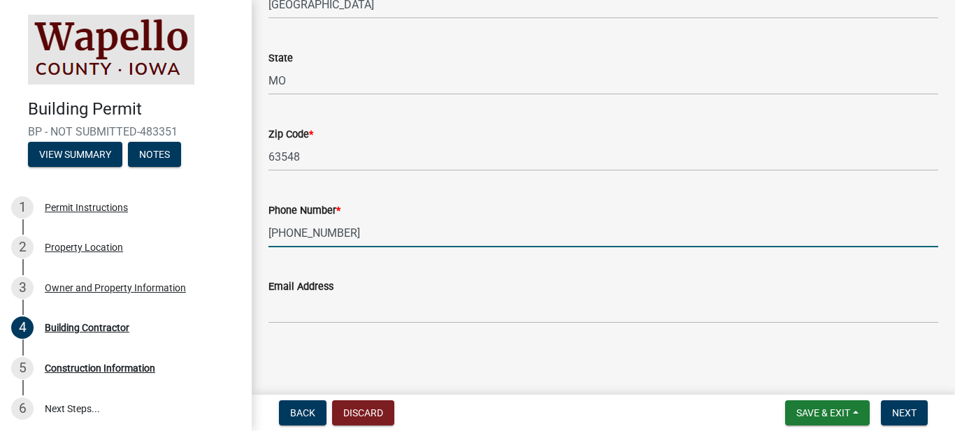
type input "[PHONE_NUMBER]"
click at [475, 361] on main "Building Contractor share Share Contractor Information Company Name * Lancaster…" at bounding box center [603, 194] width 703 height 389
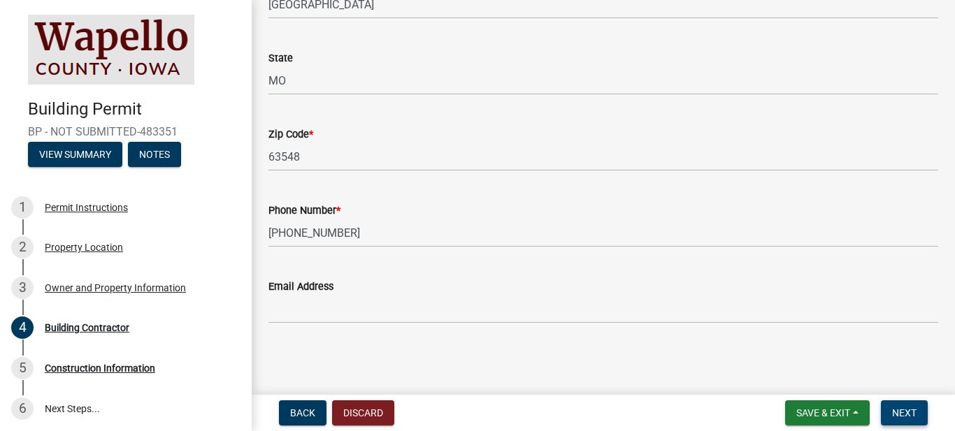
click at [907, 408] on span "Next" at bounding box center [904, 413] width 24 height 11
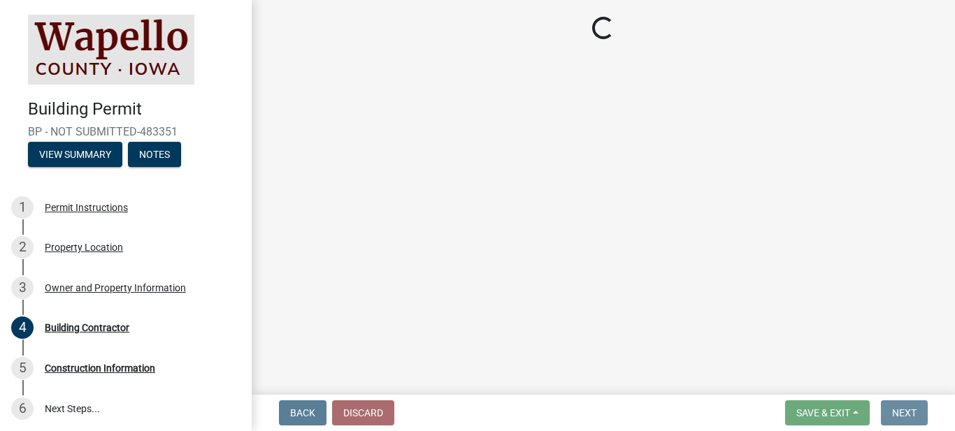
scroll to position [0, 0]
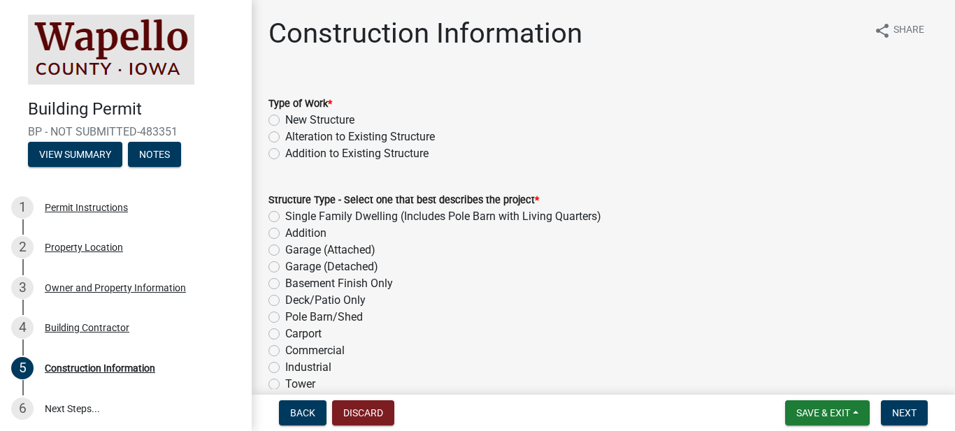
click at [285, 120] on label "New Structure" at bounding box center [319, 120] width 69 height 17
click at [285, 120] on input "New Structure" at bounding box center [289, 116] width 9 height 9
radio input "true"
click at [285, 317] on label "Pole Barn/Shed" at bounding box center [324, 317] width 78 height 17
click at [285, 317] on input "Pole Barn/Shed" at bounding box center [289, 313] width 9 height 9
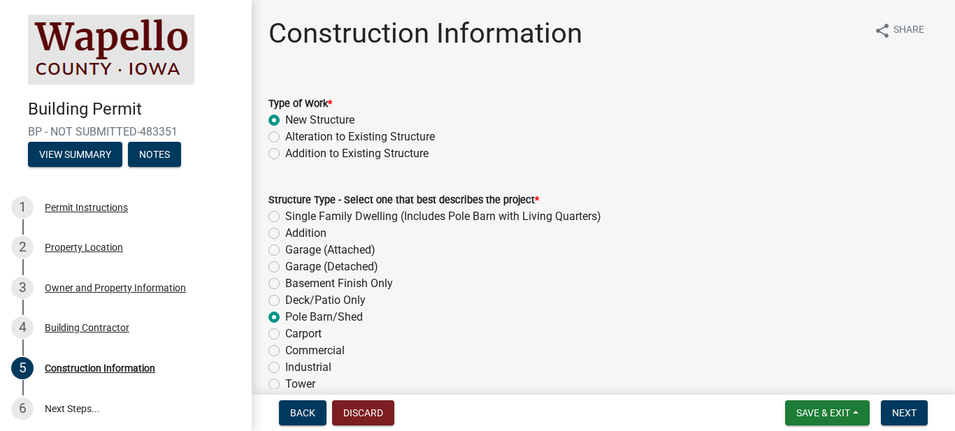
radio input "true"
click at [578, 301] on div "Deck/Patio Only" at bounding box center [603, 300] width 670 height 17
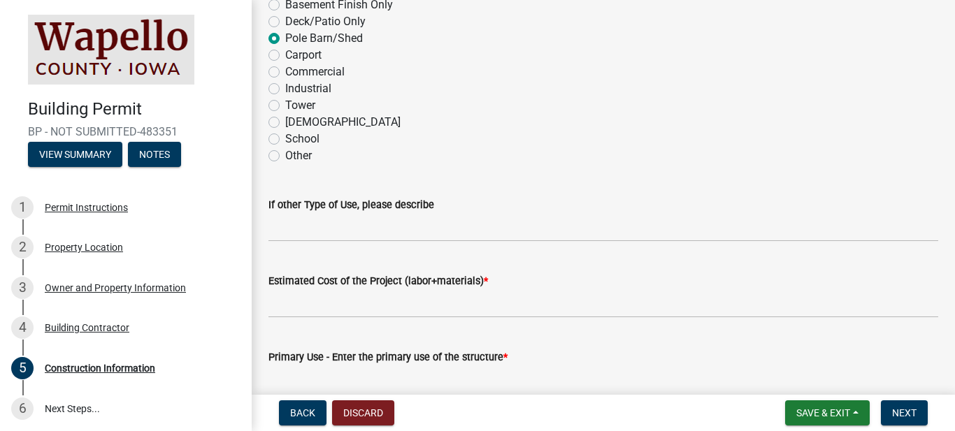
scroll to position [280, 0]
click at [285, 39] on label "Pole Barn/Shed" at bounding box center [324, 37] width 78 height 17
click at [285, 38] on input "Pole Barn/Shed" at bounding box center [289, 33] width 9 height 9
click at [285, 39] on label "Pole Barn/Shed" at bounding box center [324, 37] width 78 height 17
click at [285, 38] on input "Pole Barn/Shed" at bounding box center [289, 33] width 9 height 9
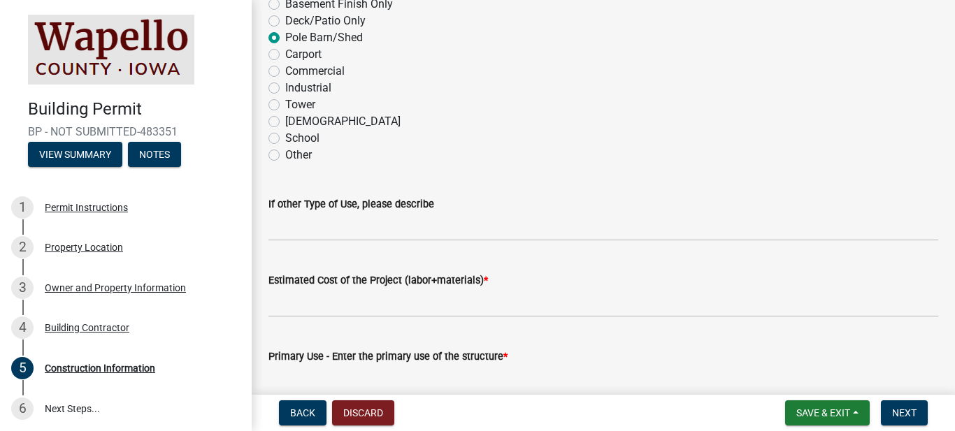
click at [285, 156] on label "Other" at bounding box center [298, 155] width 27 height 17
click at [285, 156] on input "Other" at bounding box center [289, 151] width 9 height 9
radio input "true"
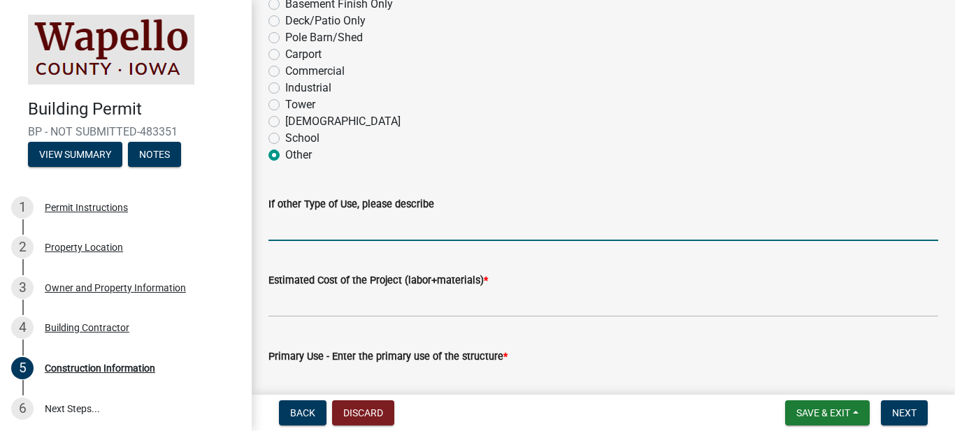
click at [285, 235] on input "If other Type of Use, please describe" at bounding box center [603, 227] width 670 height 29
type input "Dog Kennel"
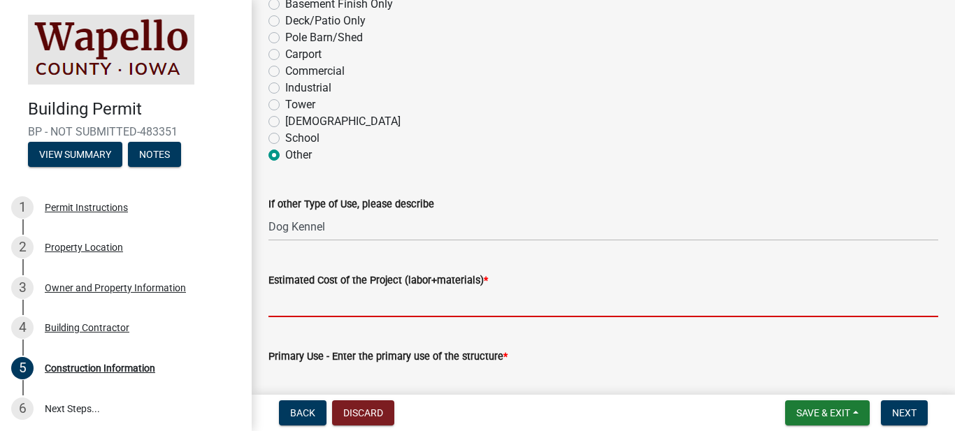
click at [292, 309] on input "Estimated Cost of the Project (labor+materials) *" at bounding box center [603, 303] width 670 height 29
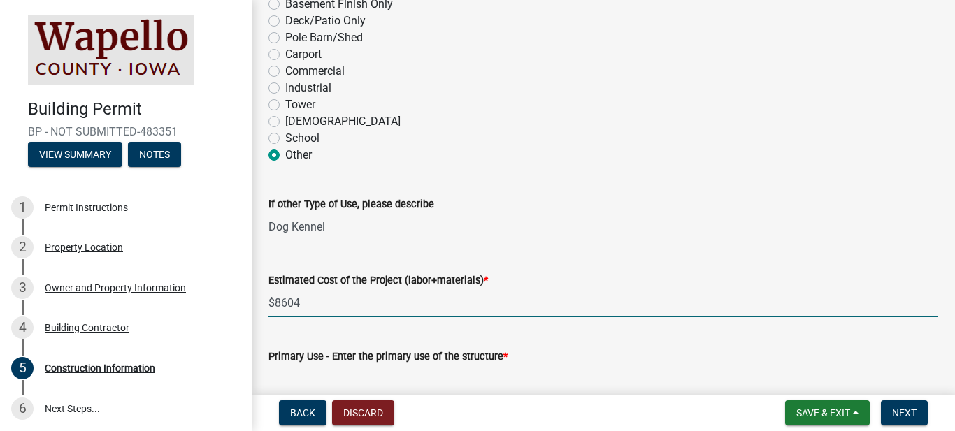
type input "$8604"
click at [561, 176] on div "If other Type of Use, please describe Dog Kennel" at bounding box center [603, 208] width 670 height 65
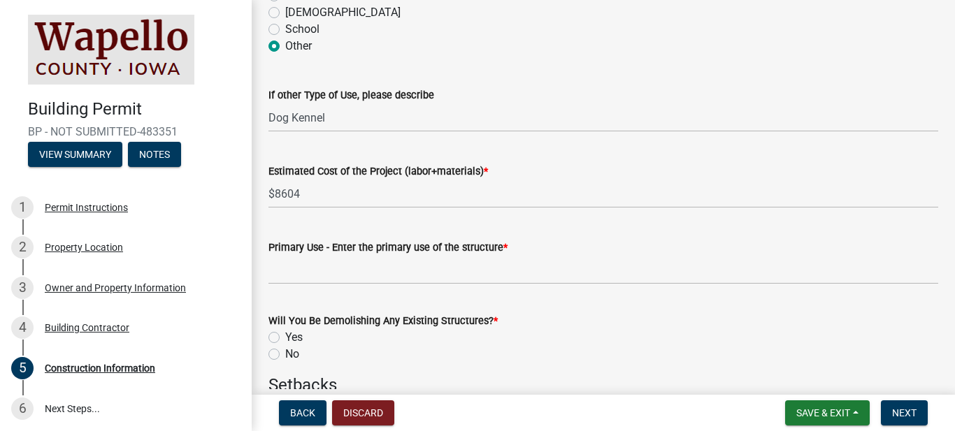
scroll to position [447, 0]
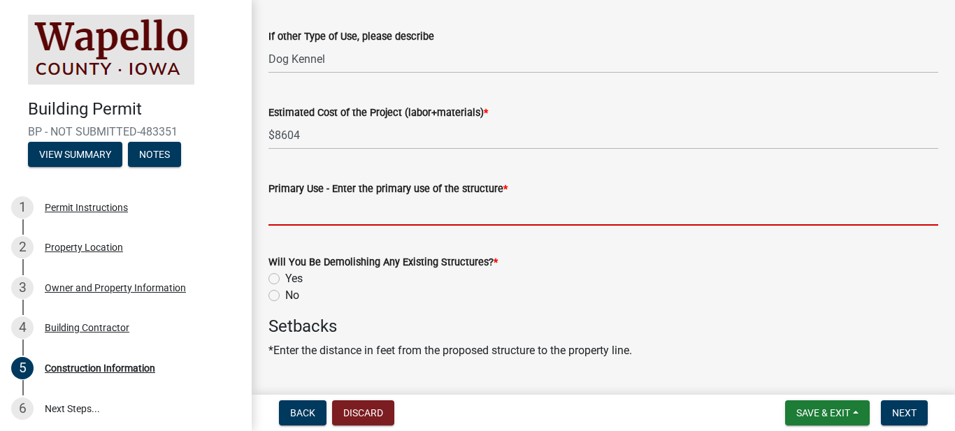
click at [295, 216] on input "Primary Use - Enter the primary use of the structure *" at bounding box center [603, 211] width 670 height 29
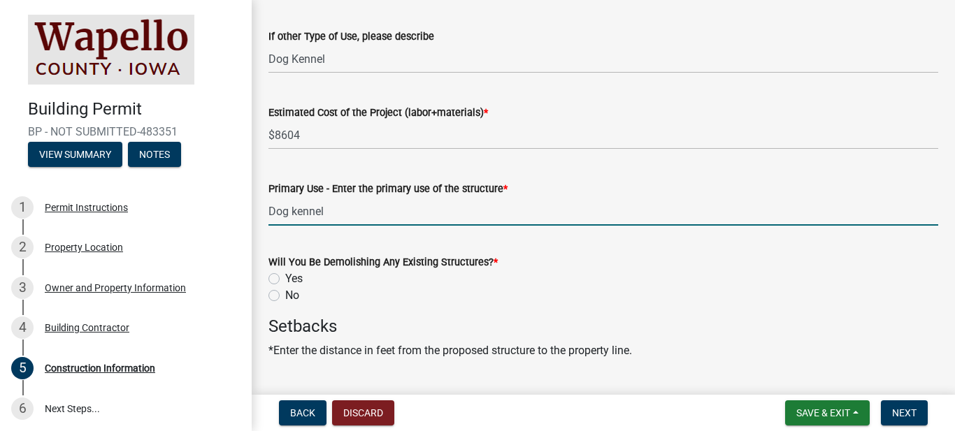
type input "Dog kennel"
click at [285, 294] on label "No" at bounding box center [292, 295] width 14 height 17
click at [285, 294] on input "No" at bounding box center [289, 291] width 9 height 9
radio input "true"
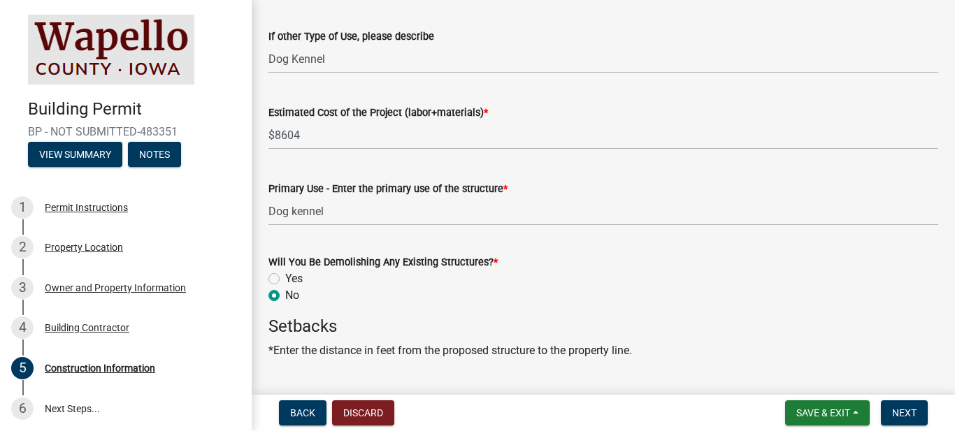
click at [655, 329] on h4 "Setbacks" at bounding box center [603, 327] width 670 height 20
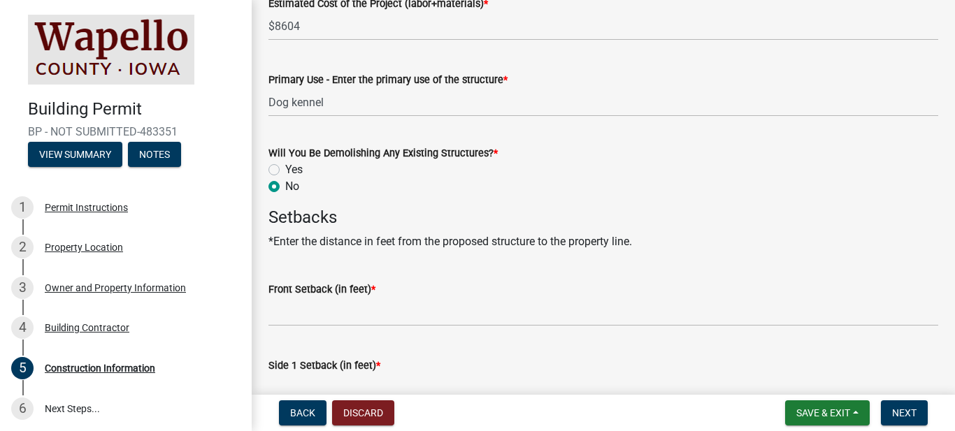
scroll to position [643, 0]
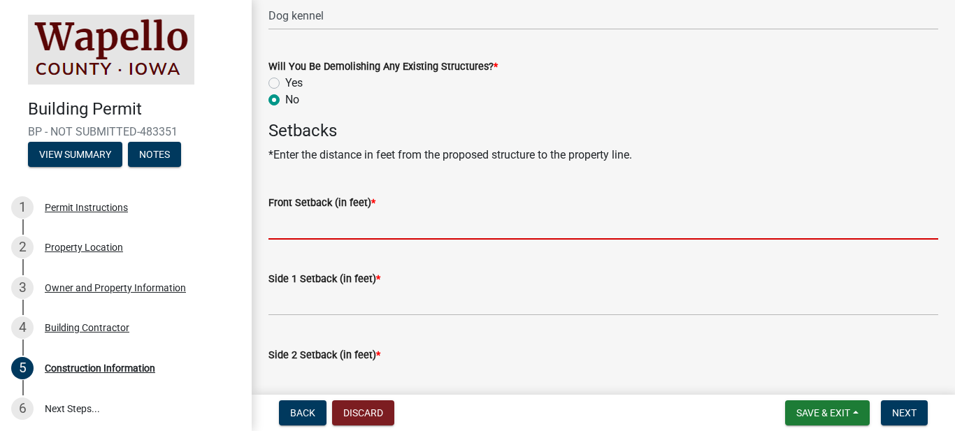
click at [294, 227] on input "Front Setback (in feet) *" at bounding box center [603, 225] width 670 height 29
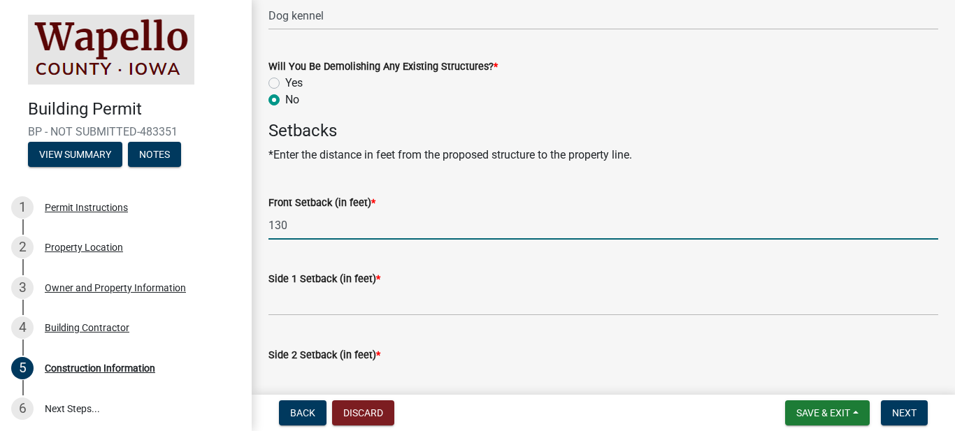
type input "130"
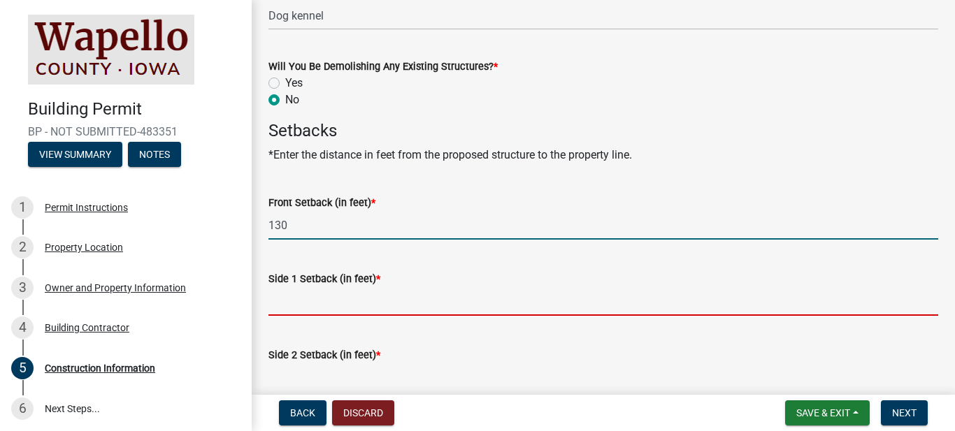
click at [295, 307] on input "Side 1 Setback (in feet) *" at bounding box center [603, 301] width 670 height 29
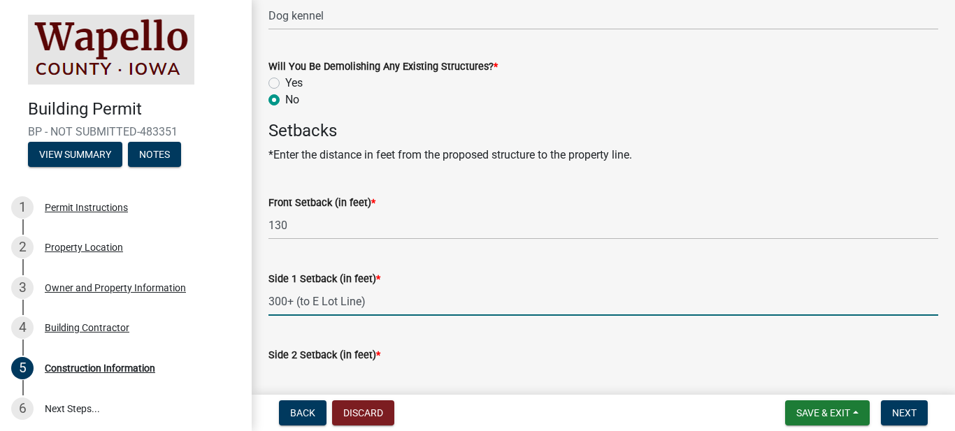
type input "300+ (to E Lot Line)"
click at [742, 282] on div "Side 1 Setback (in feet) *" at bounding box center [603, 279] width 670 height 17
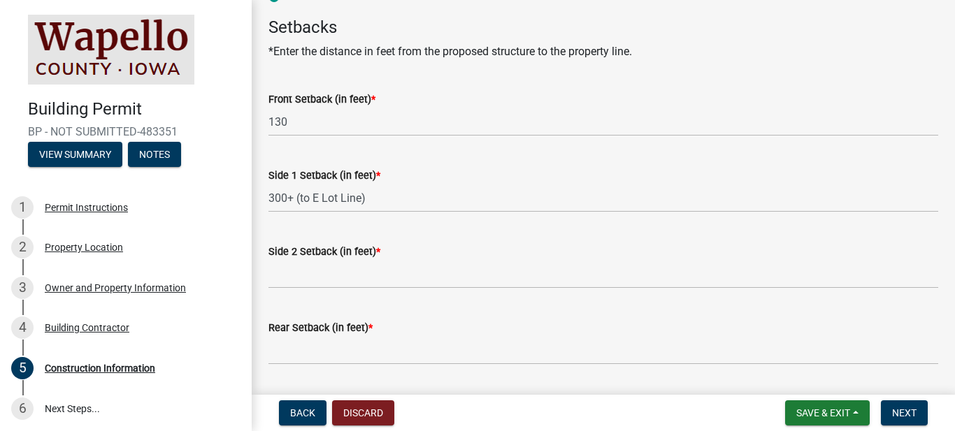
scroll to position [755, 0]
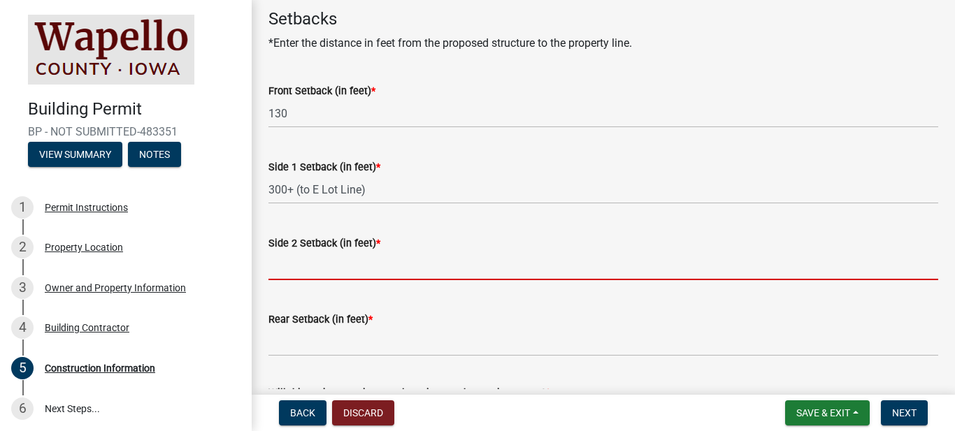
click at [306, 268] on input "Side 2 Setback (in feet) *" at bounding box center [603, 266] width 670 height 29
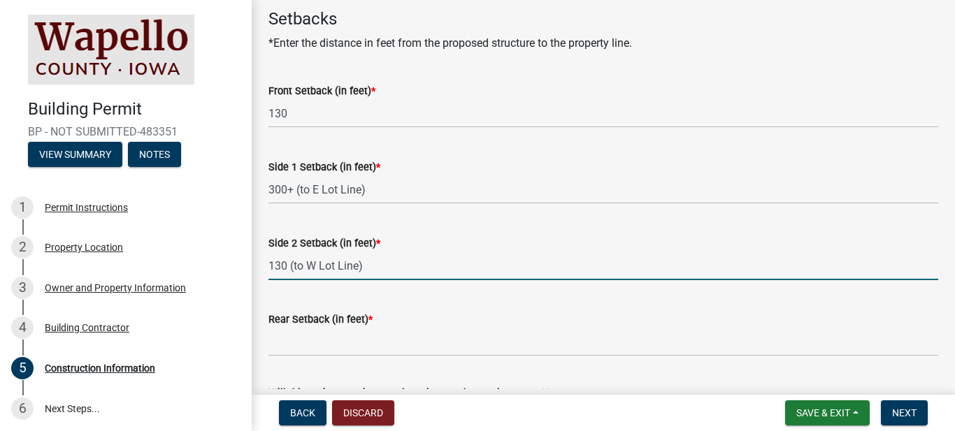
type input "130 (to W Lot Line)"
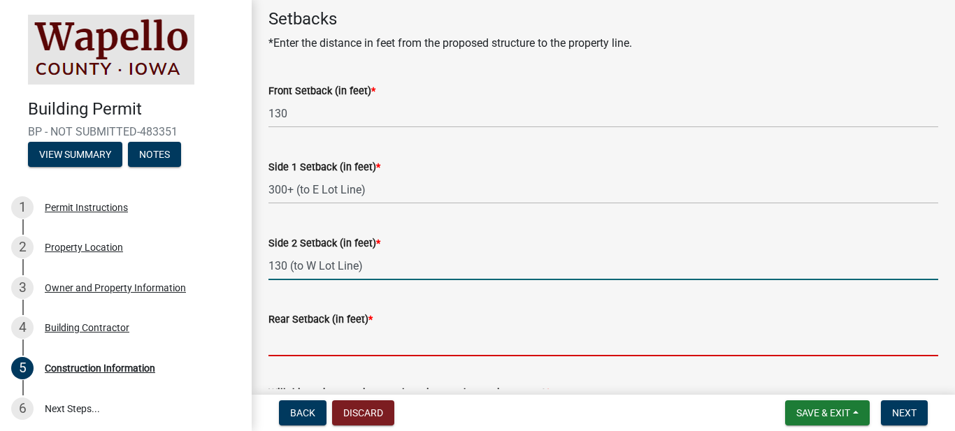
click at [281, 344] on input "Rear Setback (in feet) *" at bounding box center [603, 342] width 670 height 29
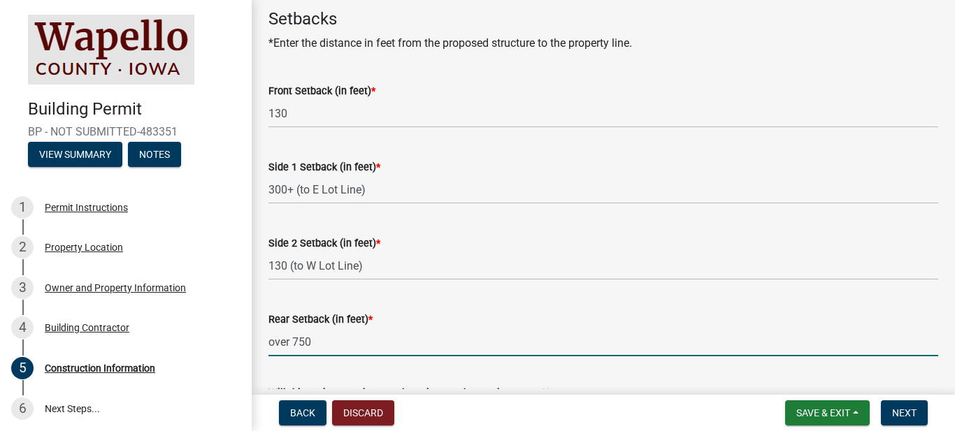
click at [457, 329] on input "over 750" at bounding box center [603, 342] width 670 height 29
type input "over 750"
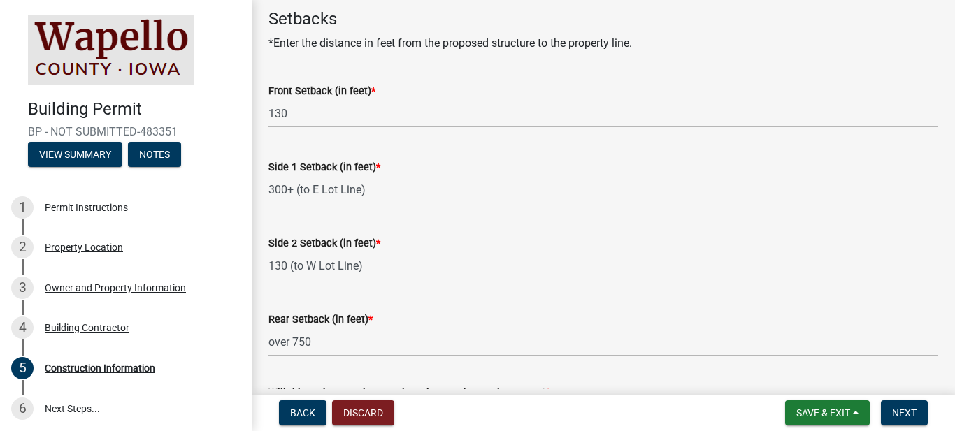
click at [537, 370] on form "Will this project require any alterations to the septic system? * Yes No" at bounding box center [603, 401] width 670 height 67
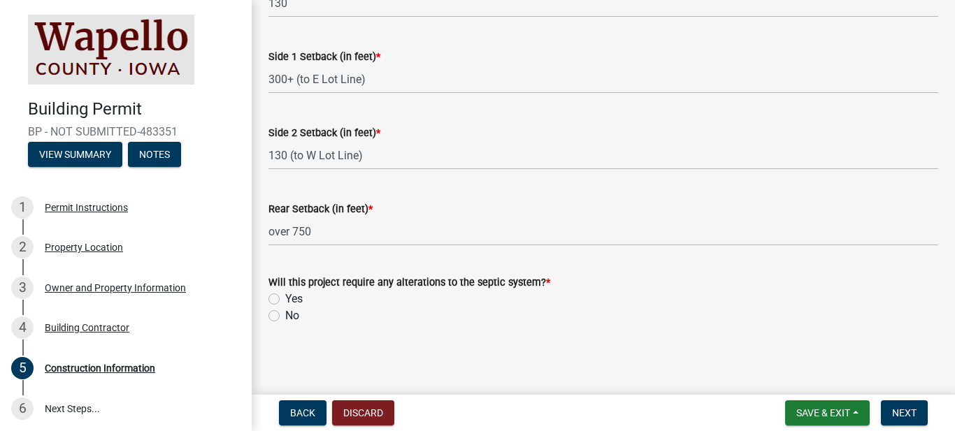
scroll to position [868, 0]
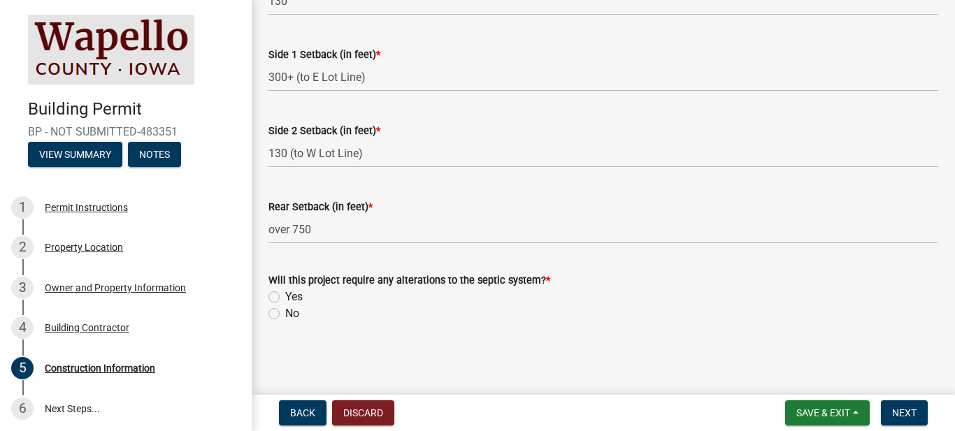
click at [285, 315] on label "No" at bounding box center [292, 314] width 14 height 17
click at [285, 315] on input "No" at bounding box center [289, 310] width 9 height 9
radio input "true"
click at [891, 412] on button "Next" at bounding box center [904, 413] width 47 height 25
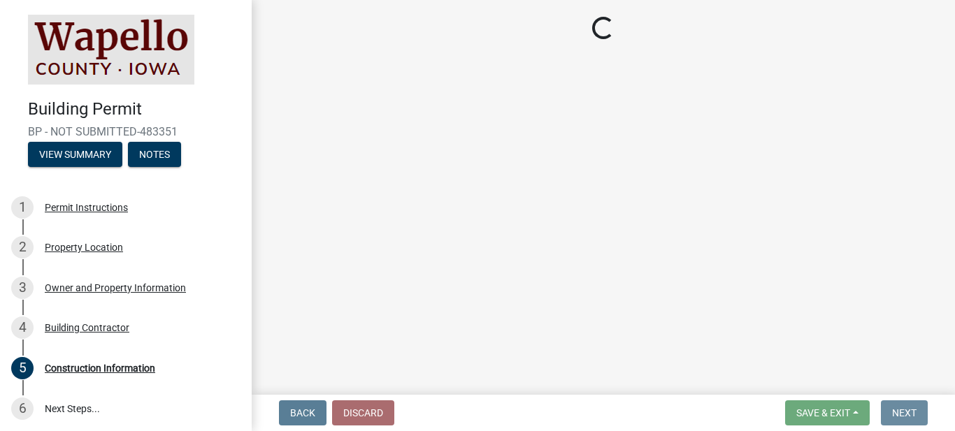
scroll to position [0, 0]
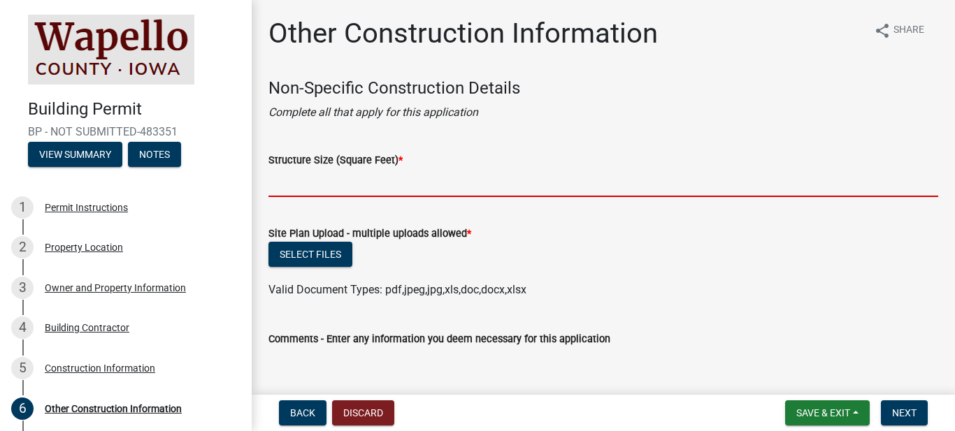
click at [284, 183] on input "Structure Size (Square Feet) *" at bounding box center [603, 182] width 670 height 29
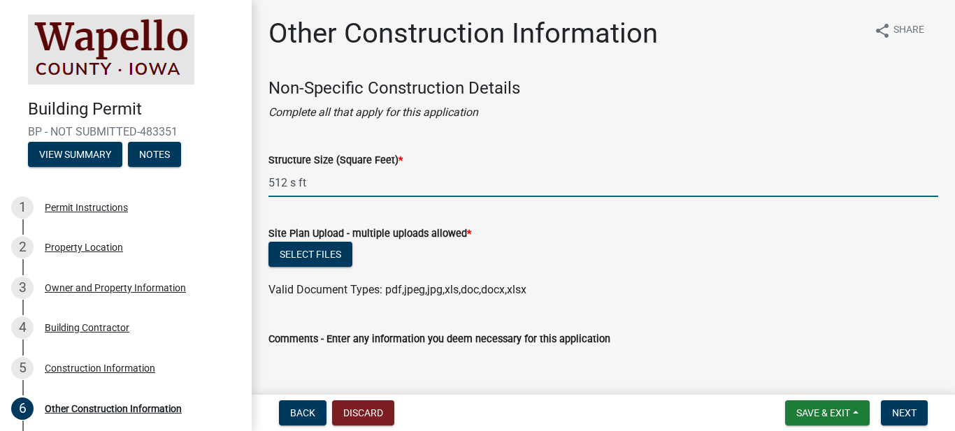
click at [294, 183] on input "512 s ft" at bounding box center [603, 182] width 670 height 29
type input "512 sq ft"
click at [641, 138] on div "Structure Size (Square Feet) * 512 sq ft" at bounding box center [603, 164] width 670 height 65
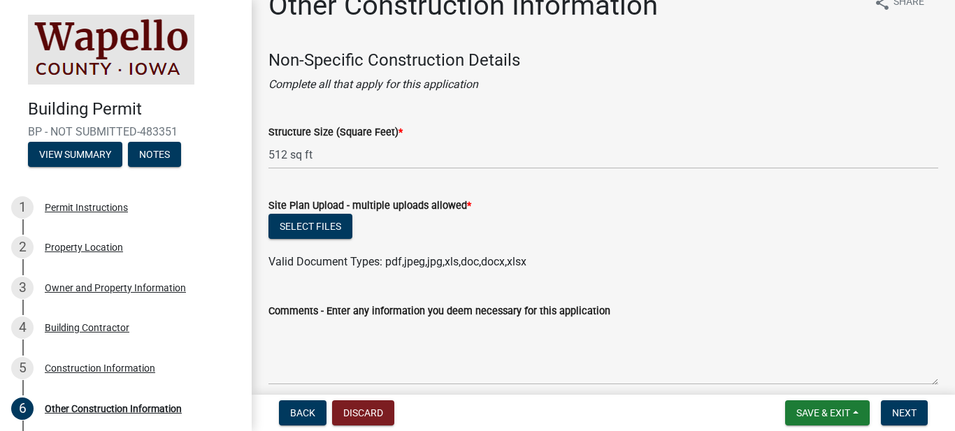
scroll to position [56, 0]
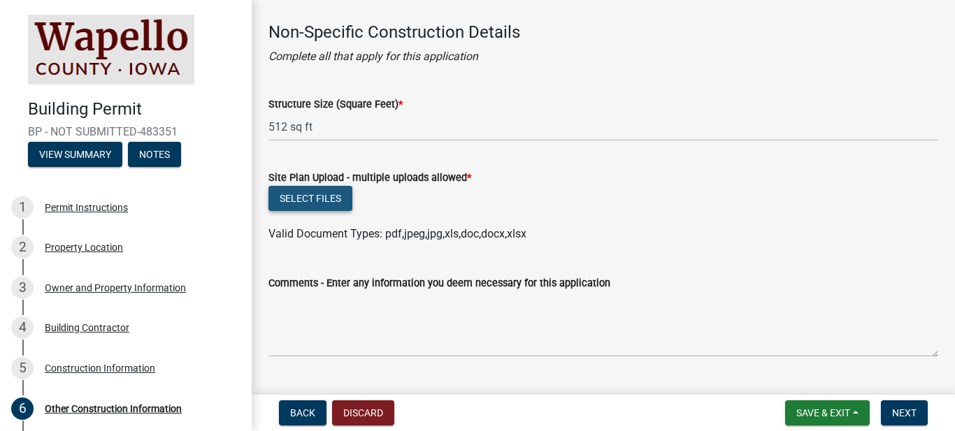
click at [338, 201] on button "Select files" at bounding box center [310, 198] width 84 height 25
click at [338, 194] on button "Select files" at bounding box center [310, 198] width 84 height 25
click at [318, 197] on button "Select files" at bounding box center [310, 198] width 84 height 25
click at [333, 196] on button "Select files" at bounding box center [310, 198] width 84 height 25
click at [331, 198] on button "Select files" at bounding box center [310, 198] width 84 height 25
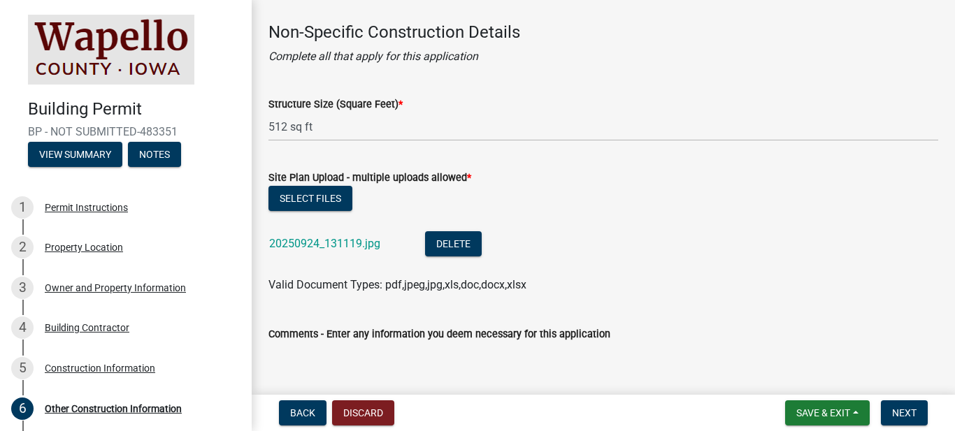
click at [639, 330] on div "Comments - Enter any information you deem necessary for this application" at bounding box center [603, 334] width 670 height 17
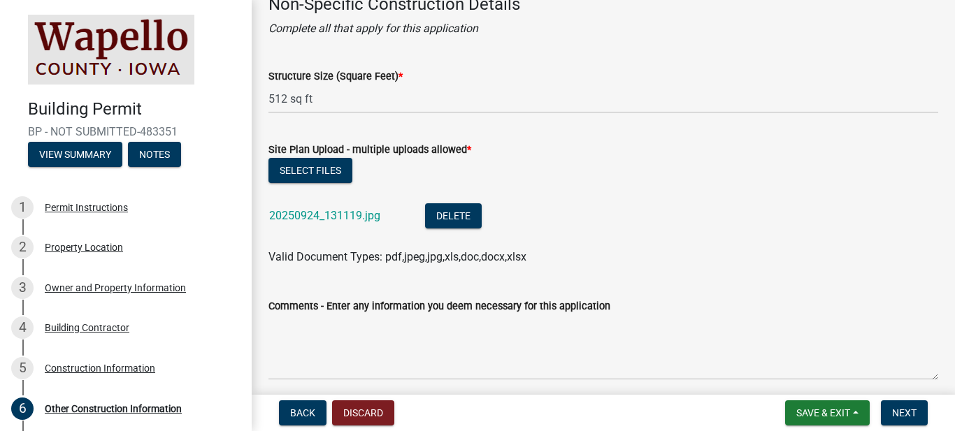
scroll to position [141, 0]
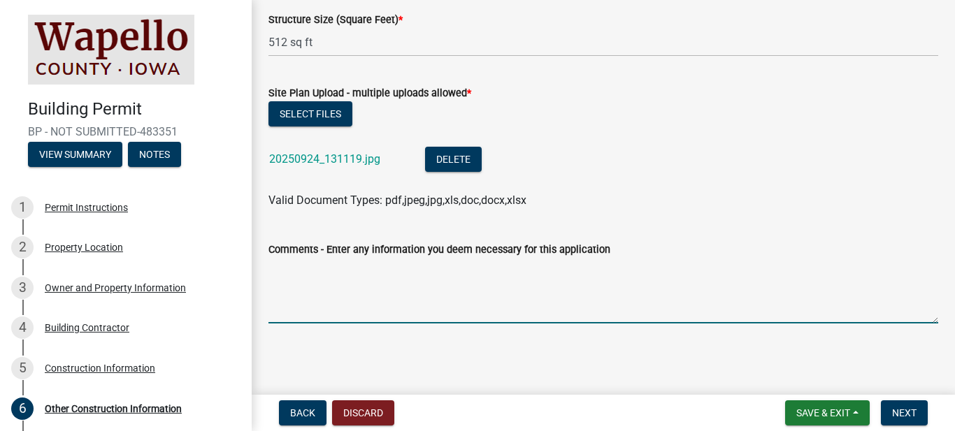
click at [296, 310] on textarea "Comments - Enter any information you deem necessary for this application" at bounding box center [603, 291] width 670 height 66
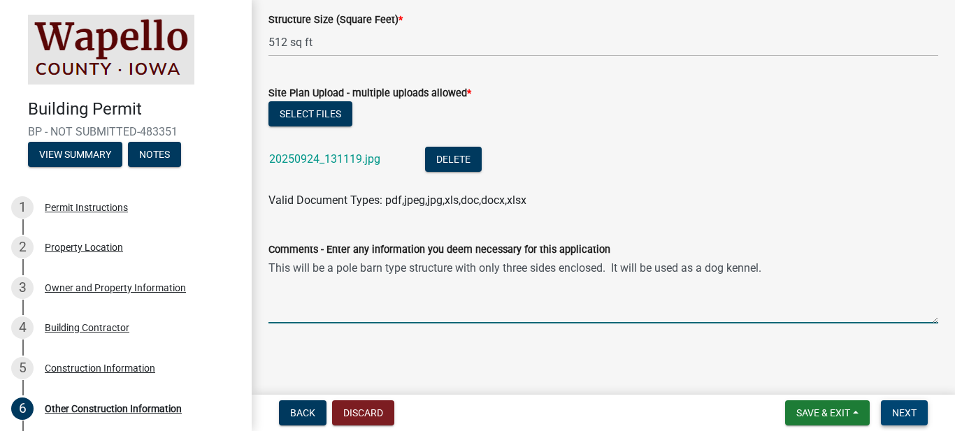
type textarea "This will be a pole barn type structure with only three sides enclosed. It will…"
click at [892, 411] on span "Next" at bounding box center [904, 413] width 24 height 11
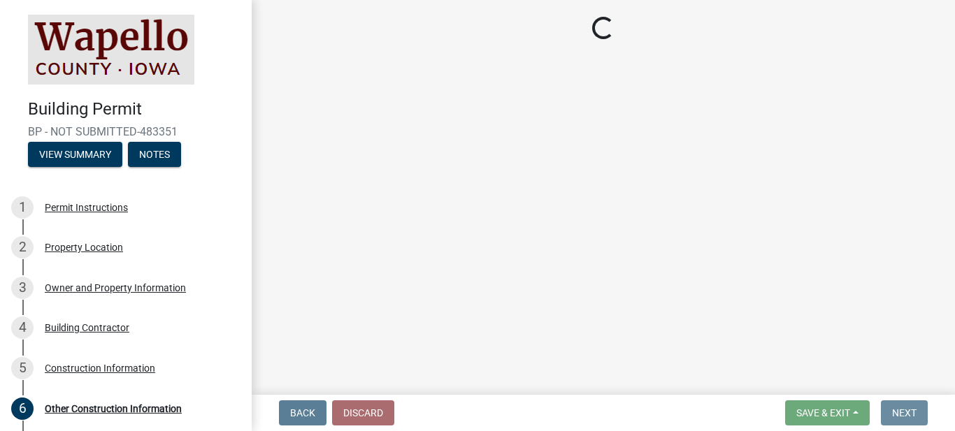
scroll to position [0, 0]
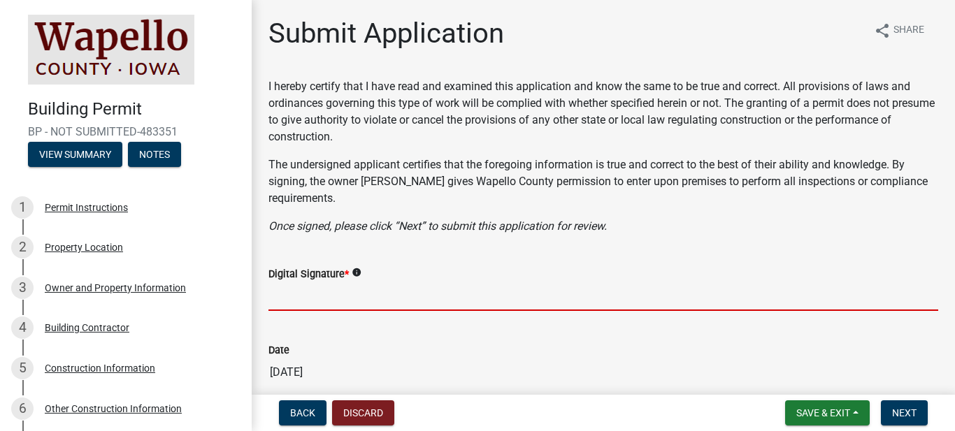
click at [299, 305] on input "Digital Signature *" at bounding box center [603, 296] width 670 height 29
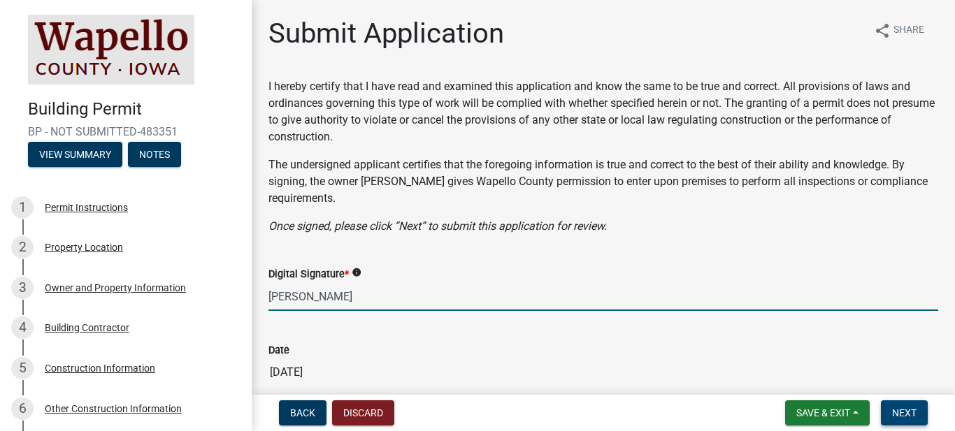
type input "[PERSON_NAME]"
click at [896, 417] on span "Next" at bounding box center [904, 413] width 24 height 11
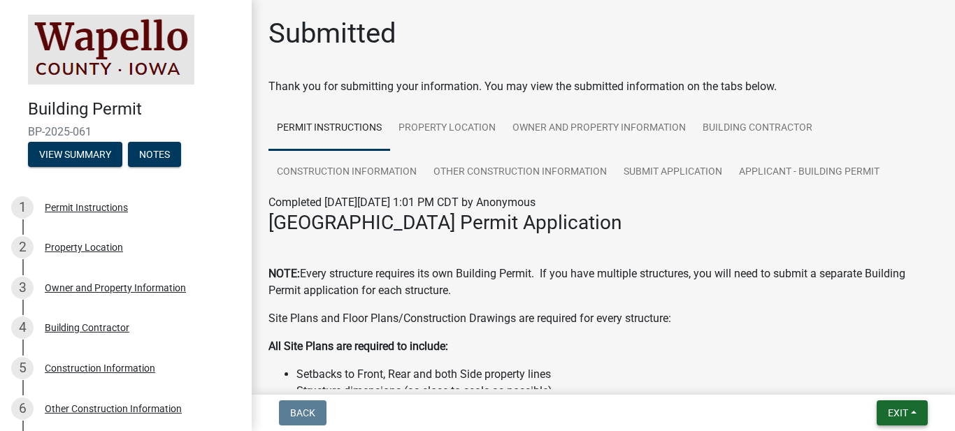
click at [896, 417] on span "Exit" at bounding box center [898, 413] width 20 height 11
click at [878, 380] on button "Save & Exit" at bounding box center [872, 377] width 112 height 34
